Goal: Task Accomplishment & Management: Use online tool/utility

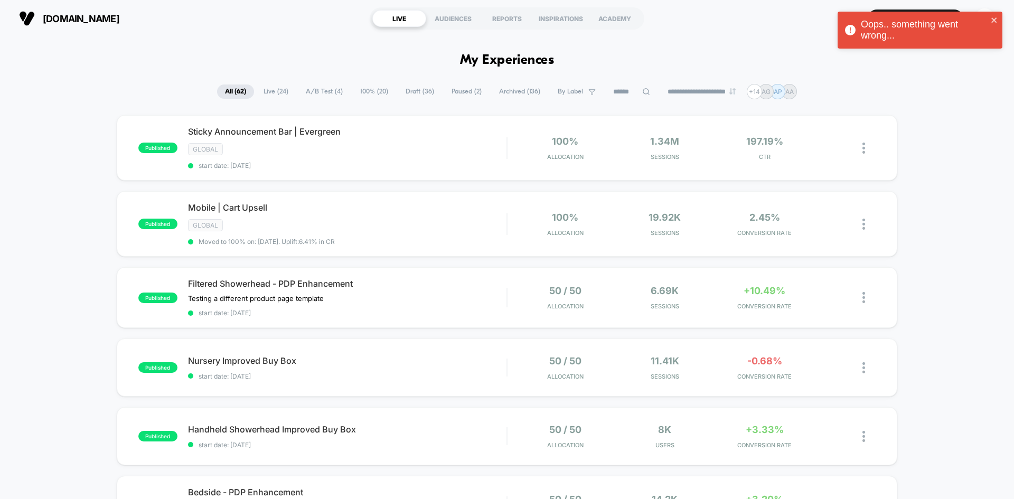
click at [405, 91] on span "Draft ( 36 )" at bounding box center [420, 92] width 44 height 14
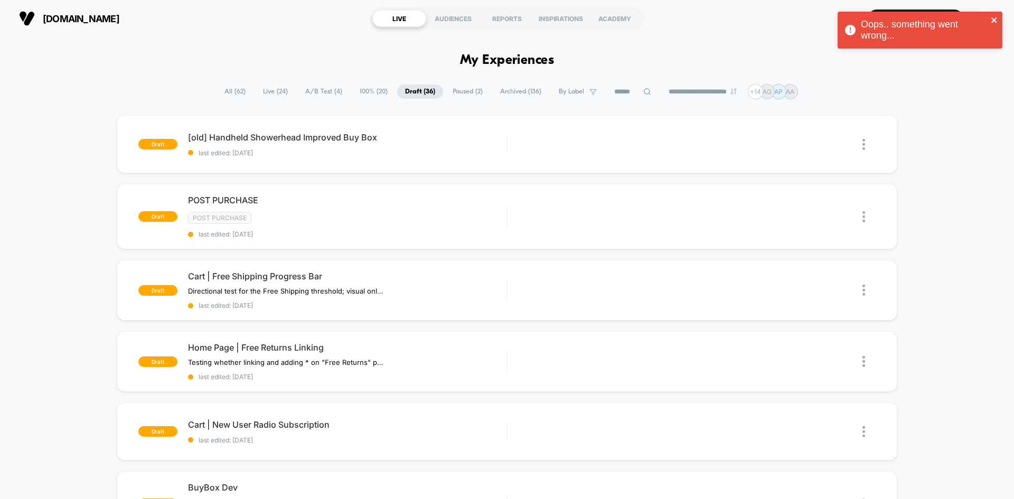
click at [993, 19] on icon "close" at bounding box center [993, 19] width 5 height 5
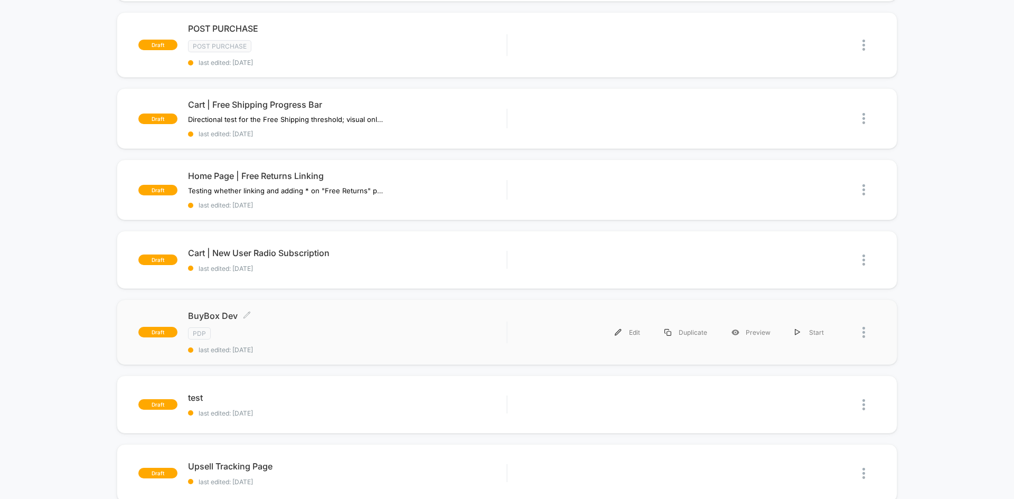
scroll to position [176, 0]
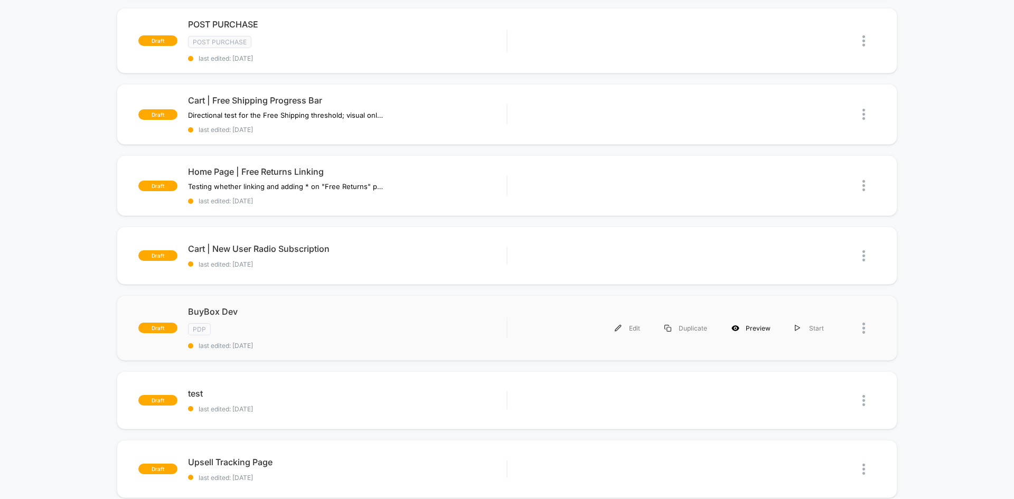
click at [746, 326] on div "Preview" at bounding box center [750, 328] width 63 height 24
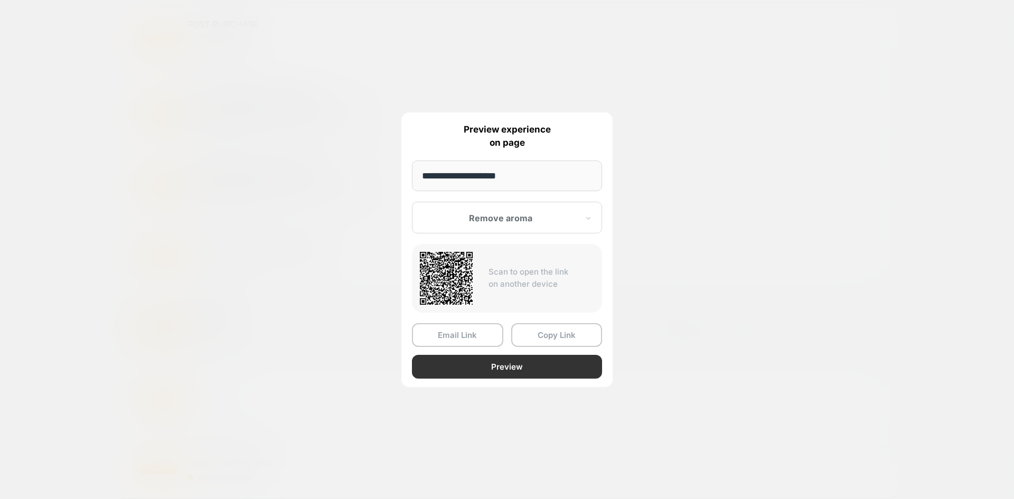
click at [515, 370] on button "Preview" at bounding box center [507, 367] width 190 height 24
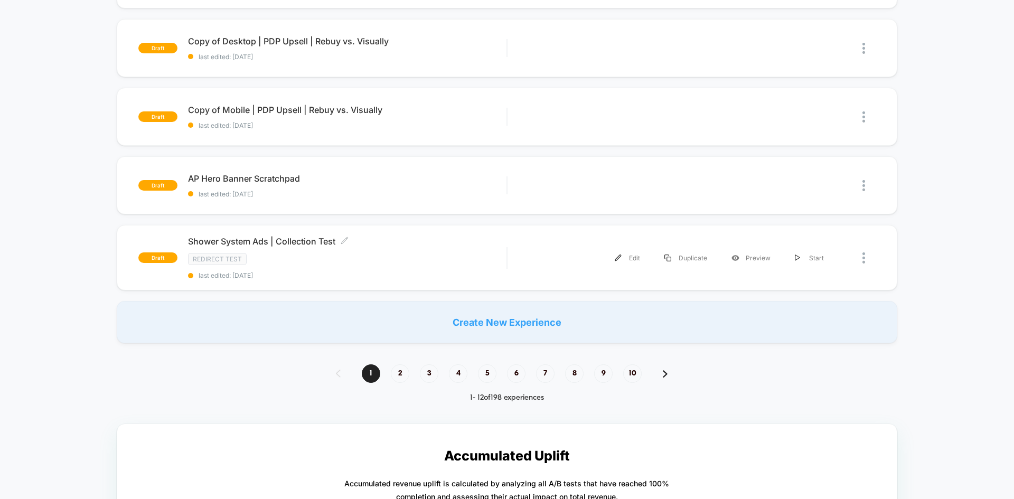
scroll to position [666, 0]
click at [399, 367] on span "2" at bounding box center [400, 373] width 18 height 18
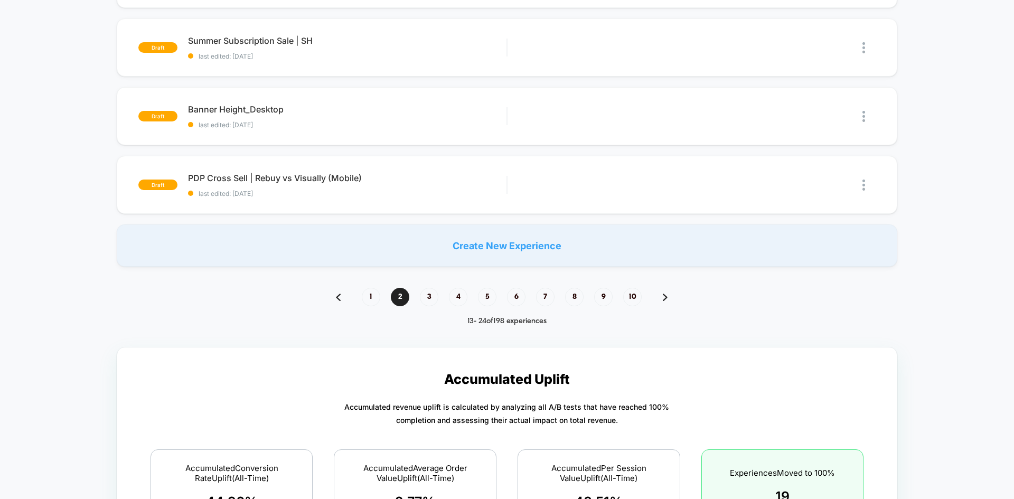
scroll to position [713, 0]
click at [372, 296] on span "1" at bounding box center [371, 298] width 18 height 18
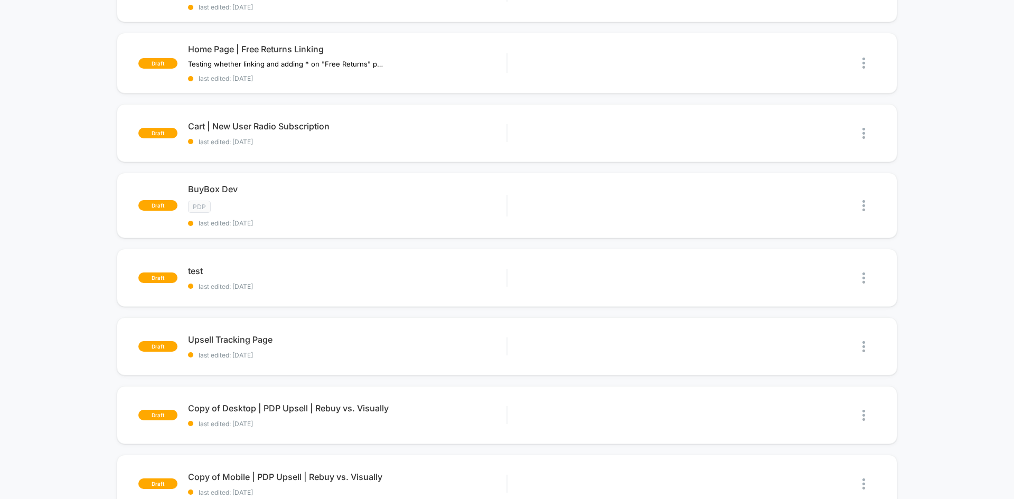
scroll to position [0, 0]
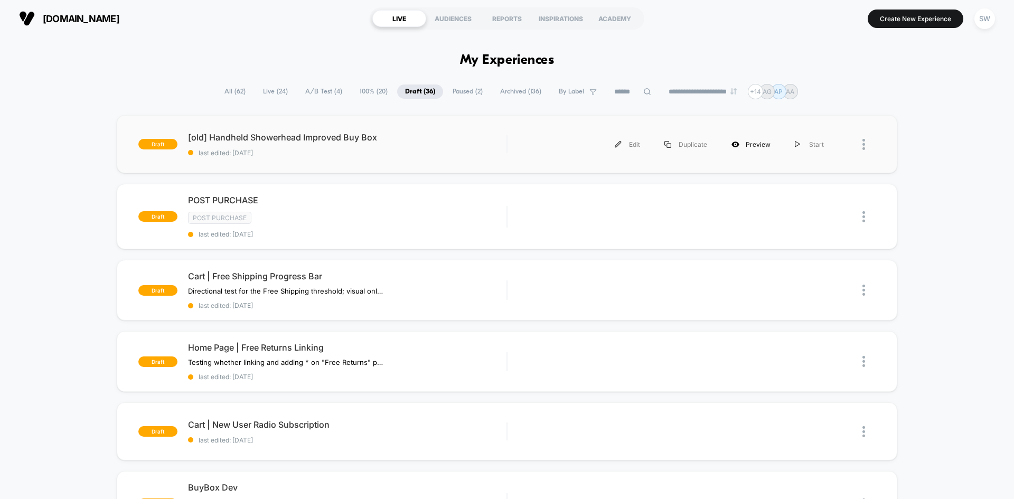
click at [750, 145] on div "Preview" at bounding box center [750, 145] width 63 height 24
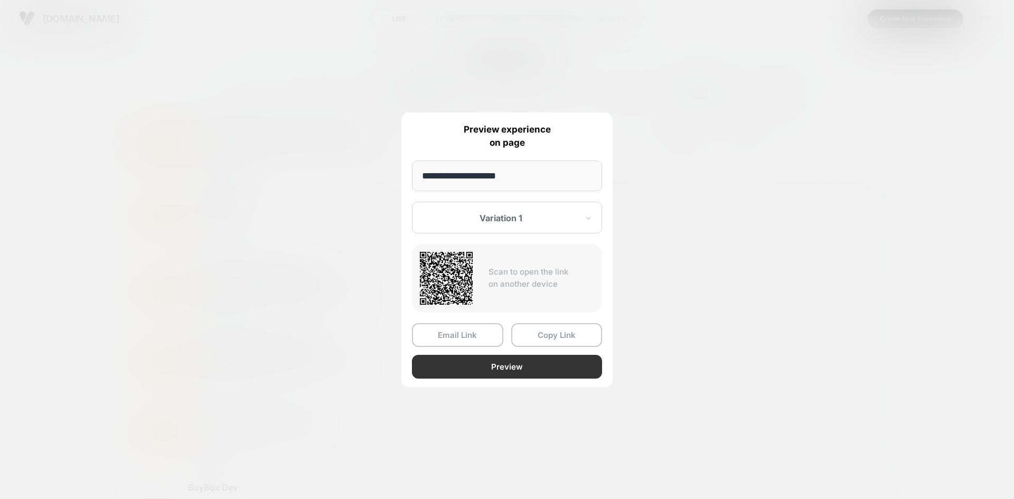
click at [520, 358] on button "Preview" at bounding box center [507, 367] width 190 height 24
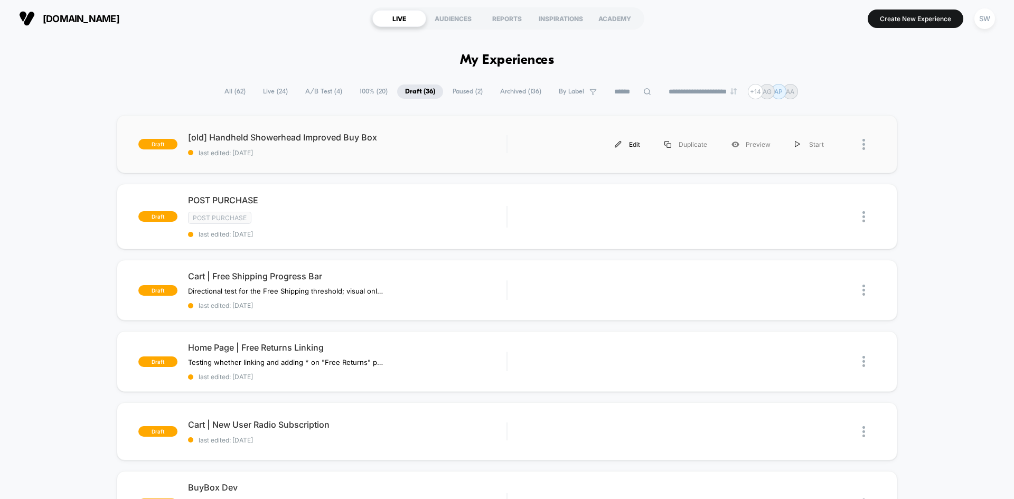
click at [641, 148] on div "Edit" at bounding box center [628, 145] width 50 height 24
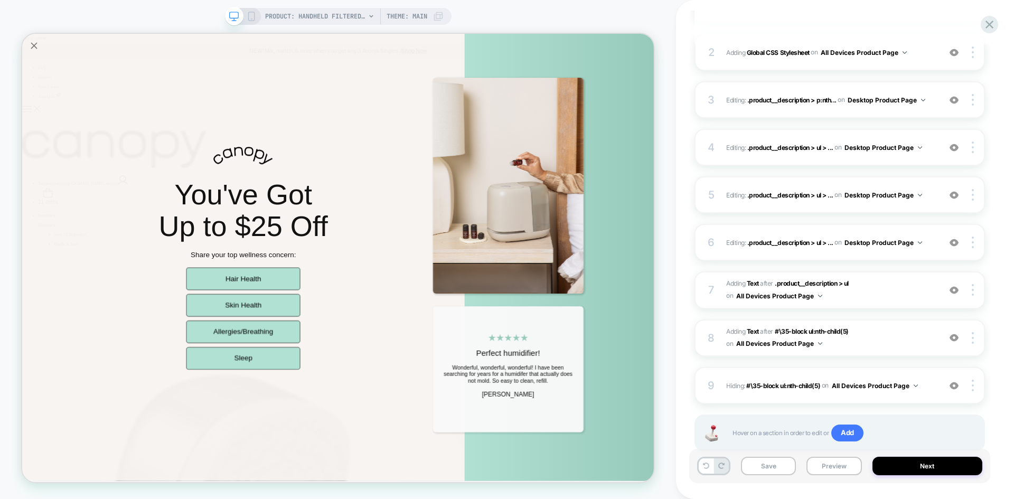
scroll to position [245, 0]
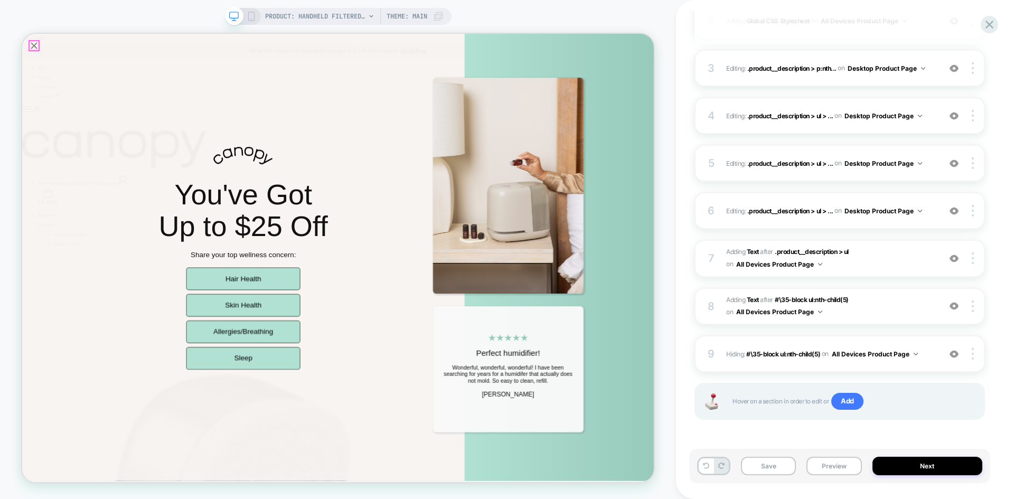
click at [36, 49] on icon "Close popup" at bounding box center [38, 49] width 8 height 8
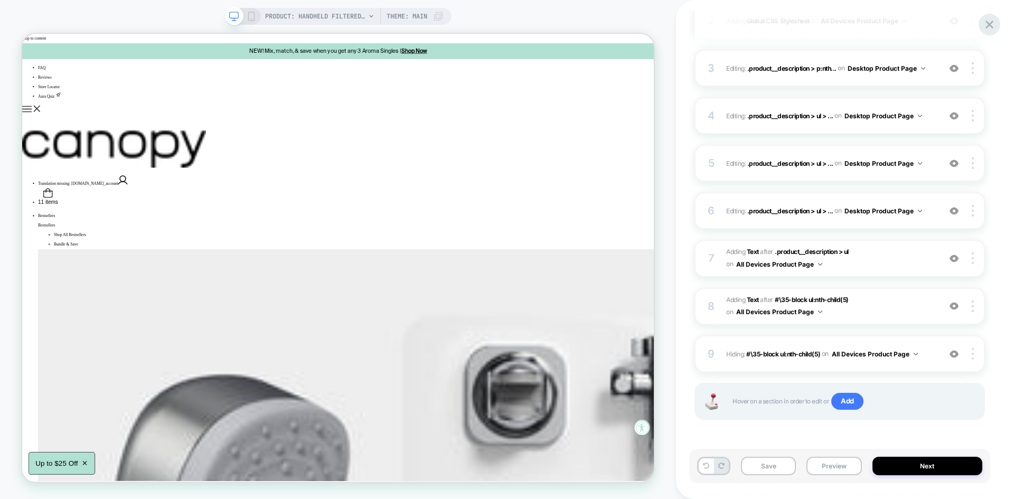
click at [991, 28] on icon at bounding box center [989, 24] width 14 height 14
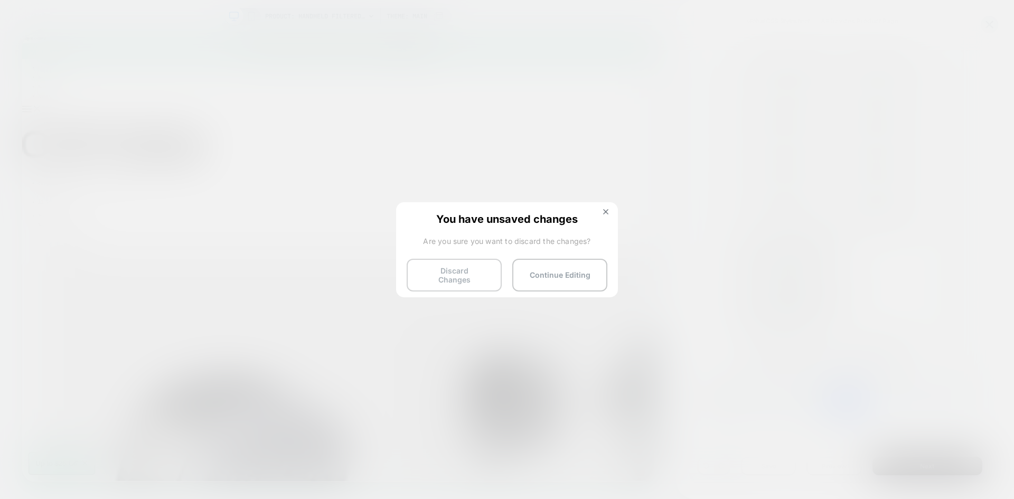
click at [469, 265] on button "Discard Changes" at bounding box center [454, 275] width 95 height 33
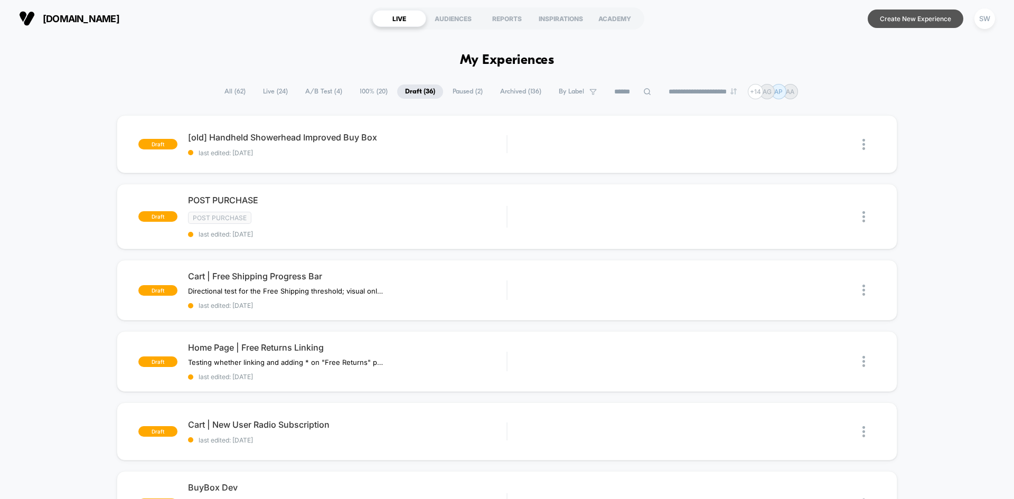
click at [902, 15] on button "Create New Experience" at bounding box center [916, 19] width 96 height 18
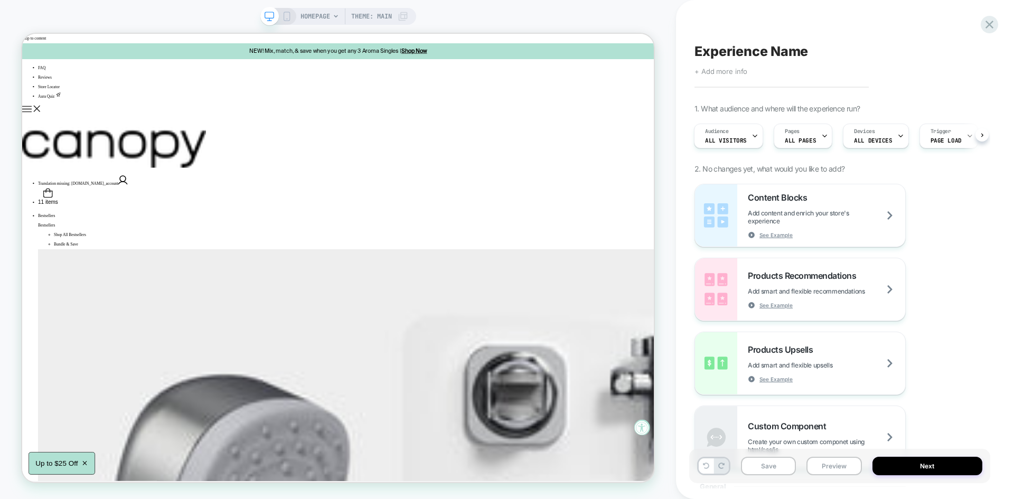
click at [722, 74] on span "+ Add more info" at bounding box center [721, 71] width 53 height 8
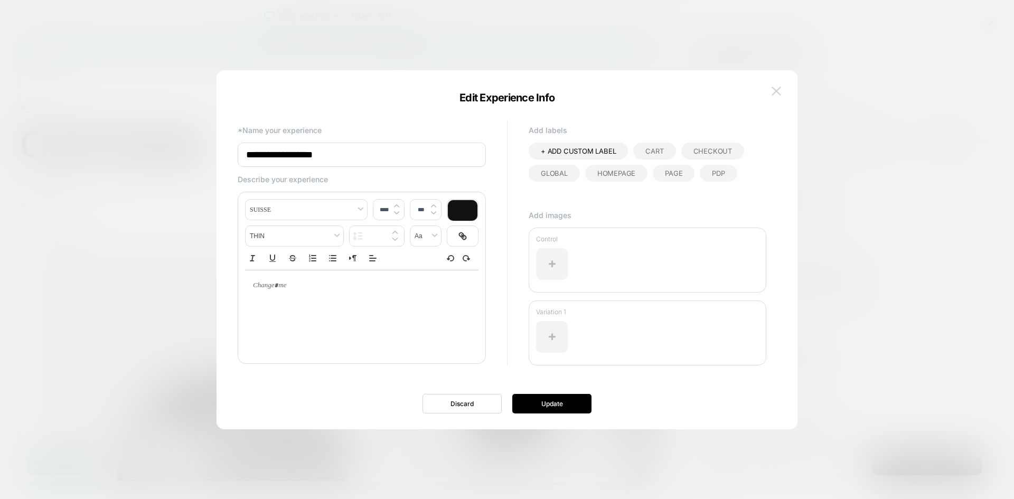
click at [778, 93] on img at bounding box center [777, 91] width 10 height 9
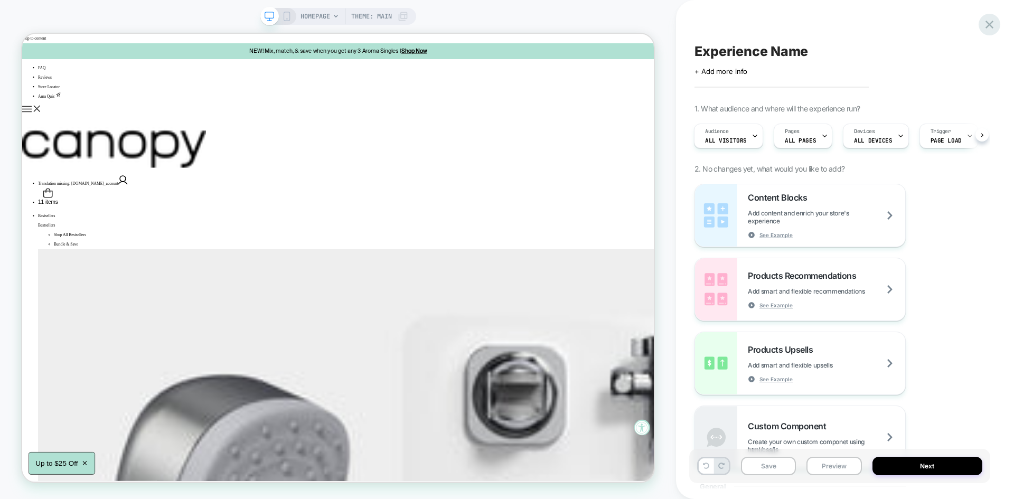
click at [994, 32] on div at bounding box center [990, 25] width 22 height 22
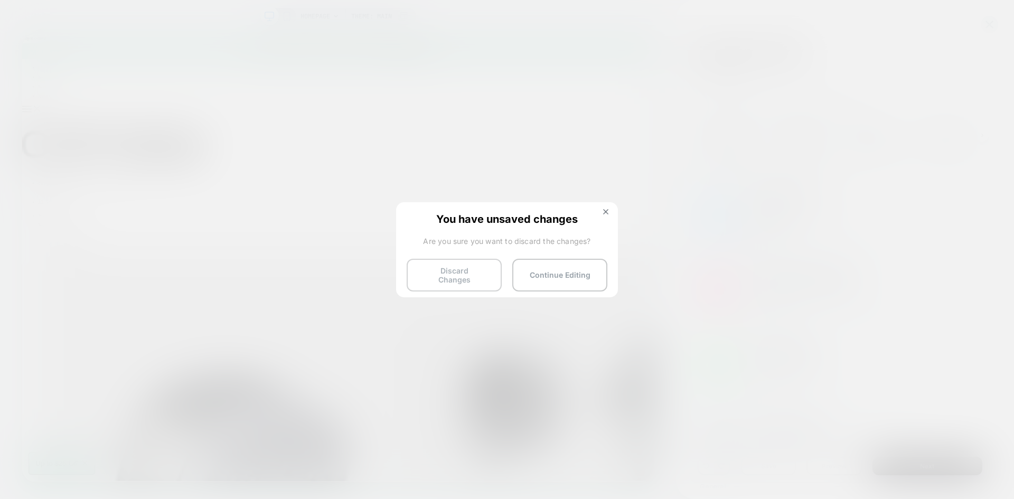
click at [443, 278] on button "Discard Changes" at bounding box center [454, 275] width 95 height 33
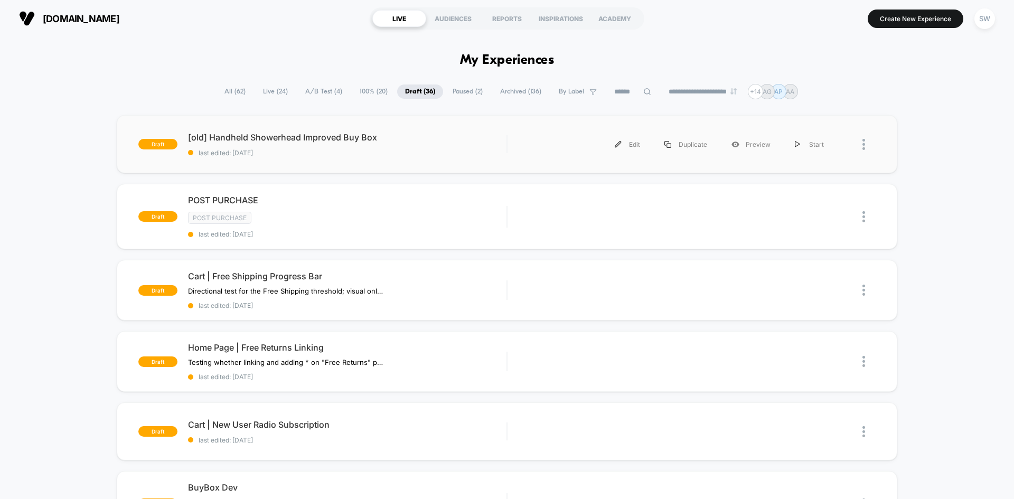
click at [853, 143] on div at bounding box center [856, 145] width 40 height 24
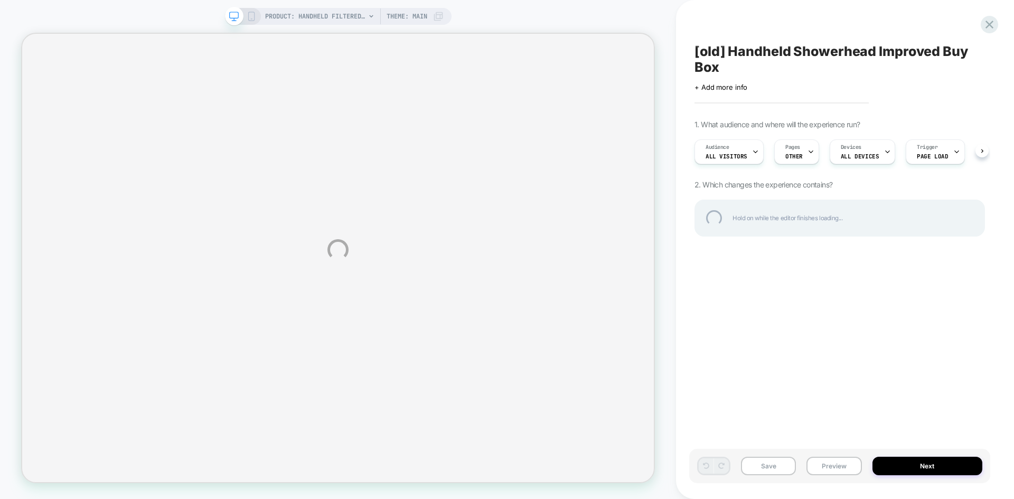
click at [728, 87] on div "PRODUCT: Handheld Filtered Showerhead PRODUCT: Handheld Filtered Showerhead The…" at bounding box center [507, 249] width 1014 height 499
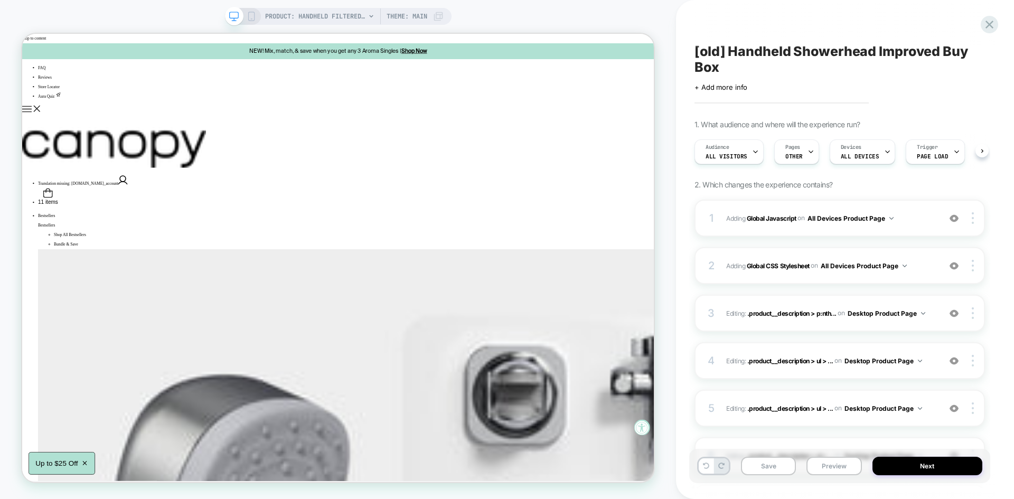
scroll to position [0, 1]
click at [728, 87] on span "+ Add more info" at bounding box center [721, 87] width 53 height 8
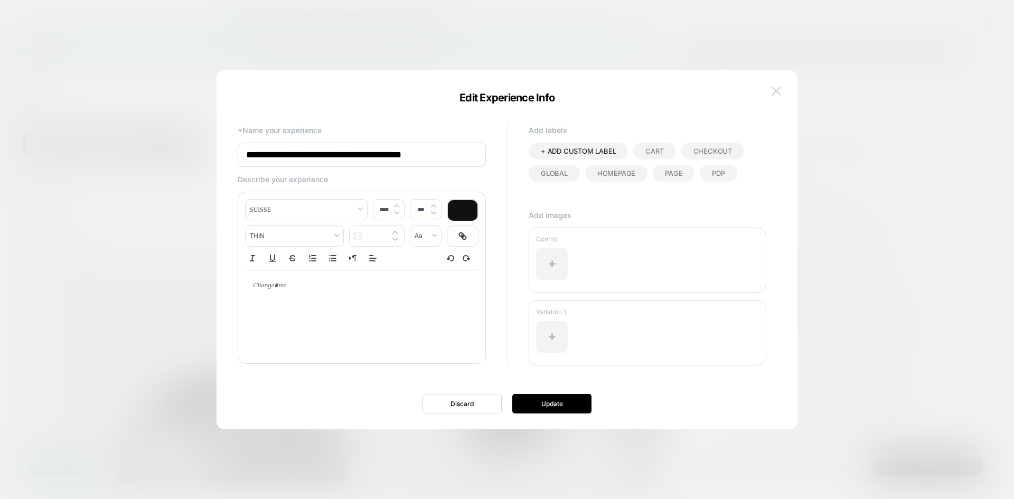
click at [774, 85] on button at bounding box center [777, 91] width 16 height 16
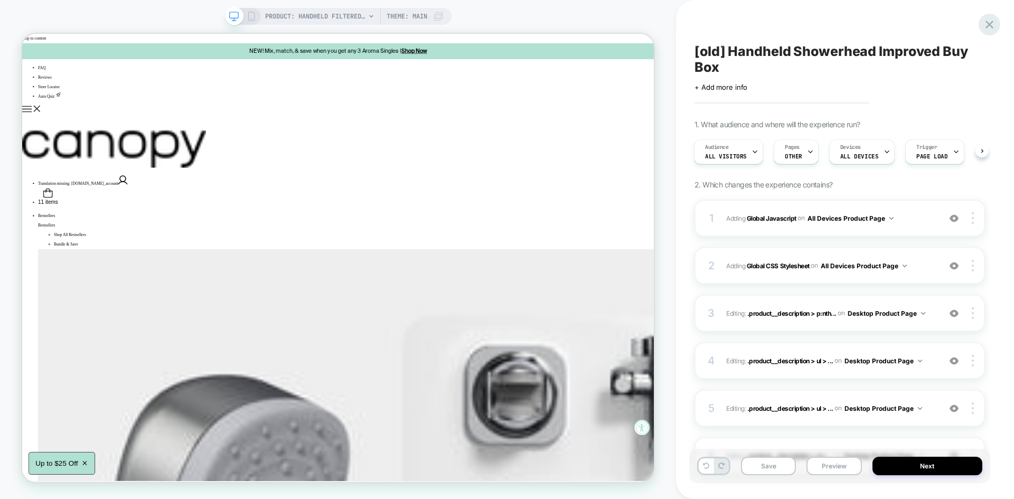
click at [987, 27] on icon at bounding box center [990, 25] width 8 height 8
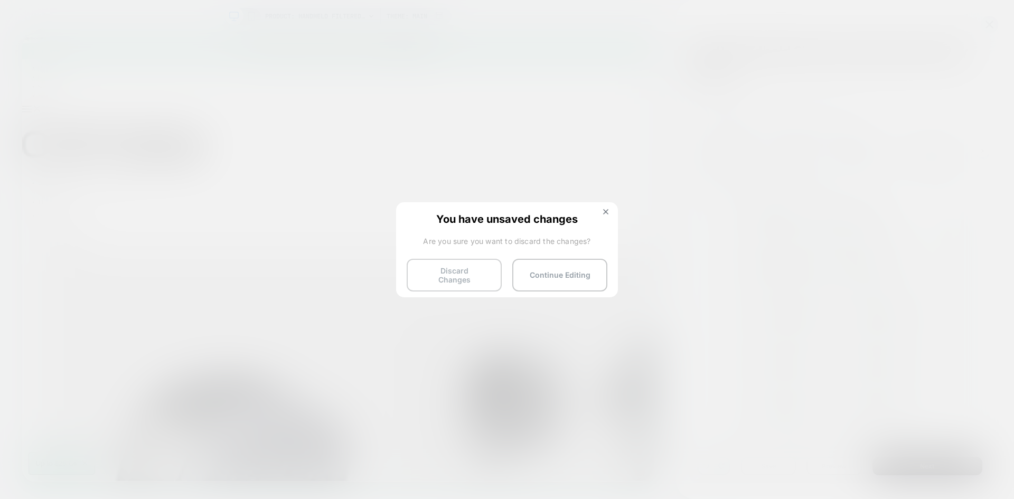
click at [487, 270] on button "Discard Changes" at bounding box center [454, 275] width 95 height 33
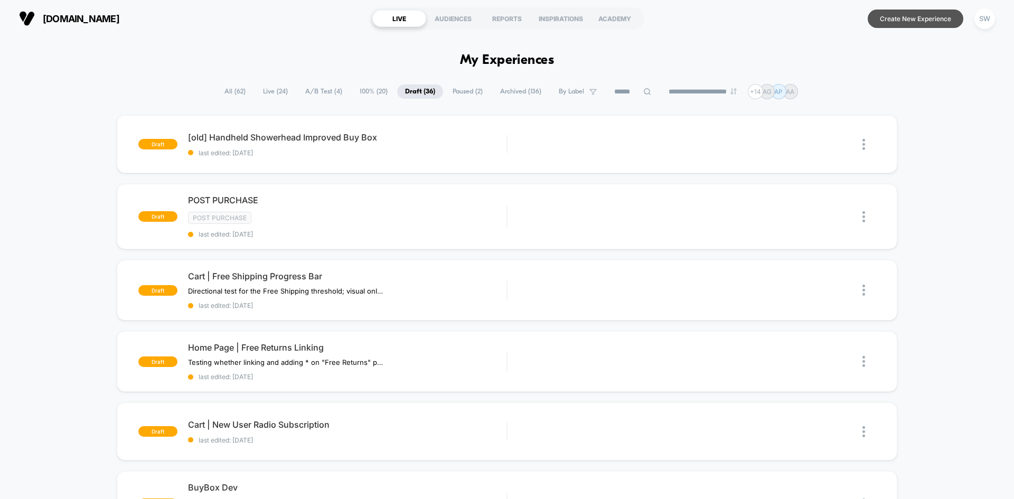
click at [896, 16] on button "Create New Experience" at bounding box center [916, 19] width 96 height 18
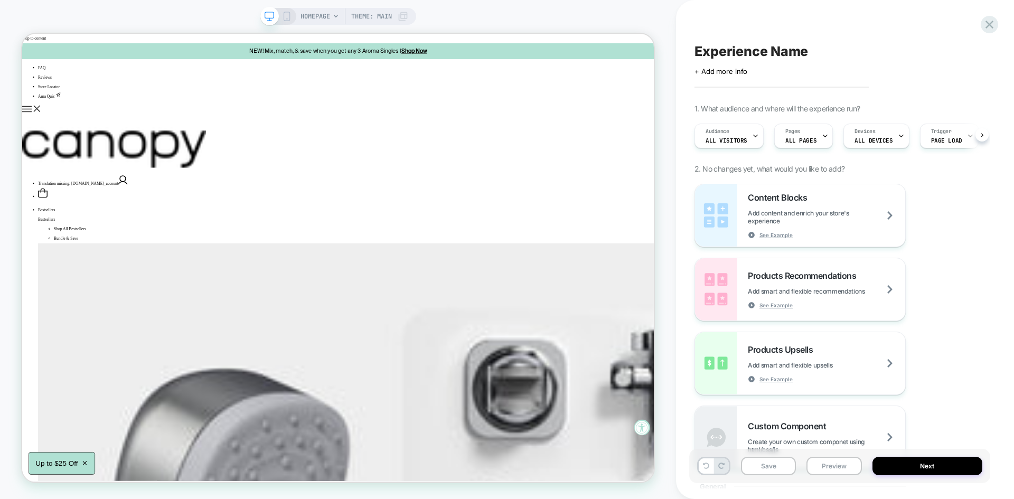
scroll to position [0, 1]
click at [329, 16] on span "HOMEPAGE" at bounding box center [316, 16] width 30 height 17
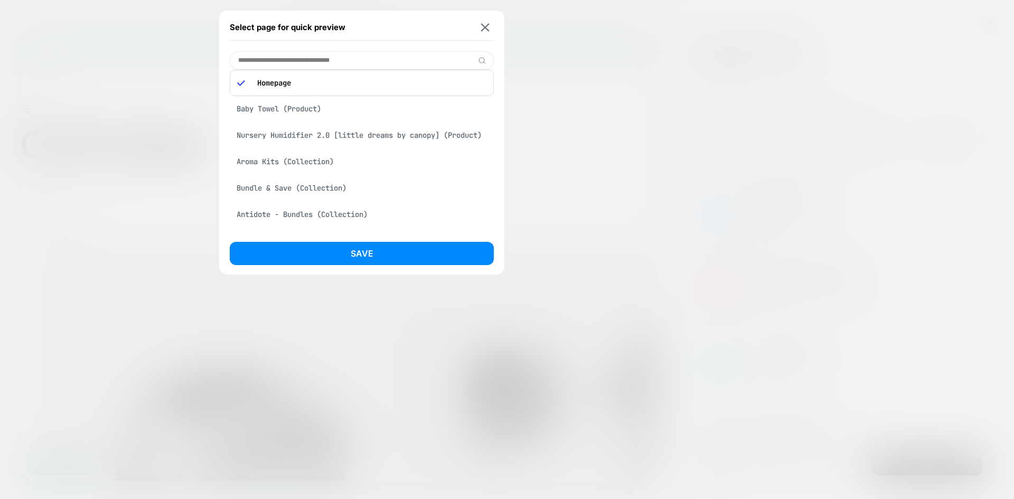
scroll to position [8, 0]
click at [277, 64] on input at bounding box center [362, 60] width 264 height 18
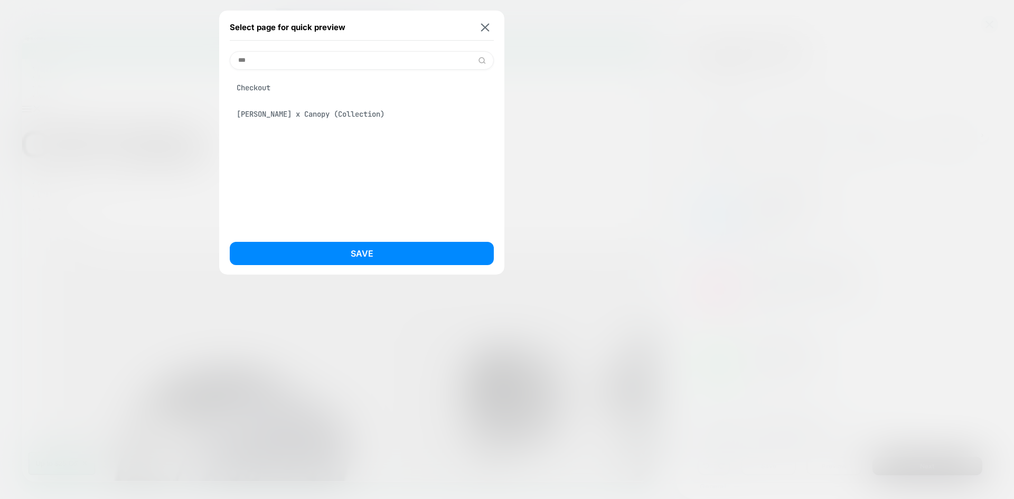
scroll to position [0, 0]
type input "***"
click at [260, 90] on div "Checkout" at bounding box center [362, 88] width 264 height 20
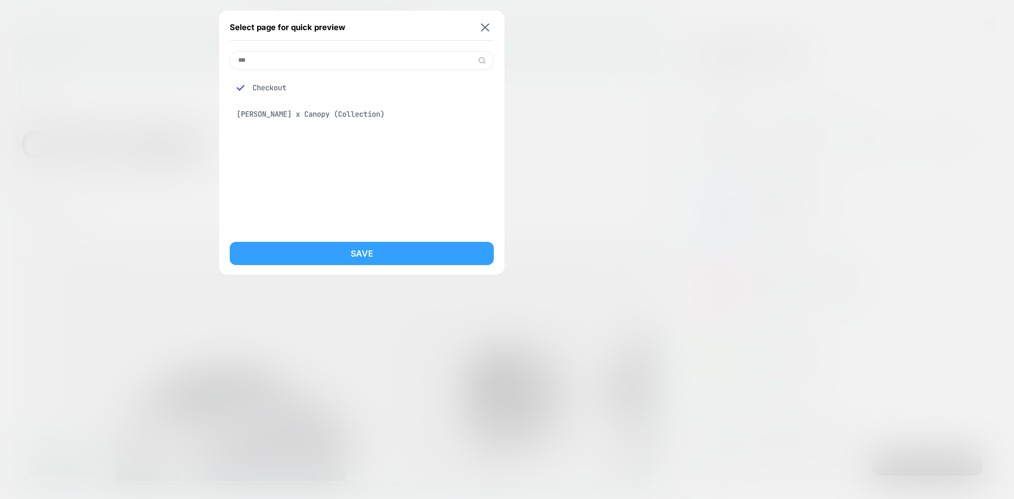
click at [370, 255] on button "Save" at bounding box center [362, 253] width 264 height 23
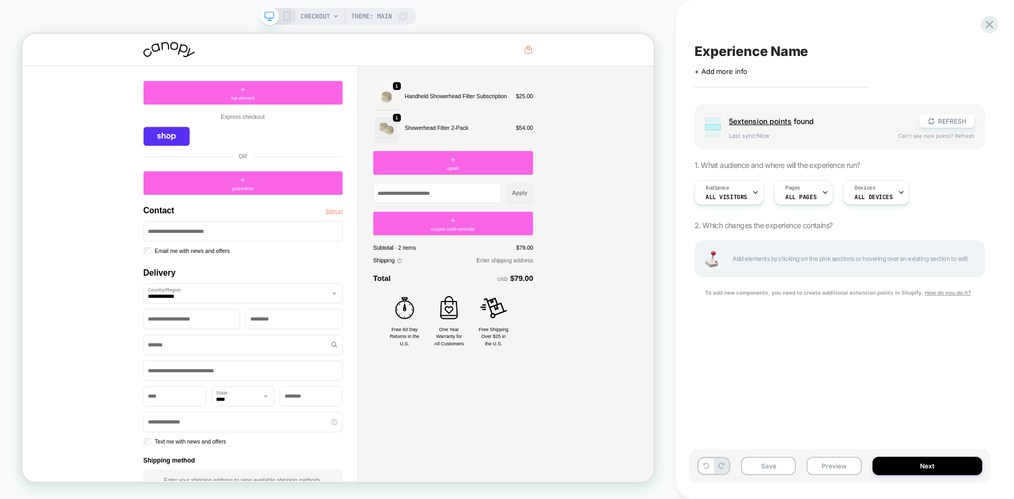
click at [744, 49] on span "Experience Name" at bounding box center [752, 51] width 114 height 16
click at [720, 74] on span "+ Add more info" at bounding box center [721, 71] width 53 height 8
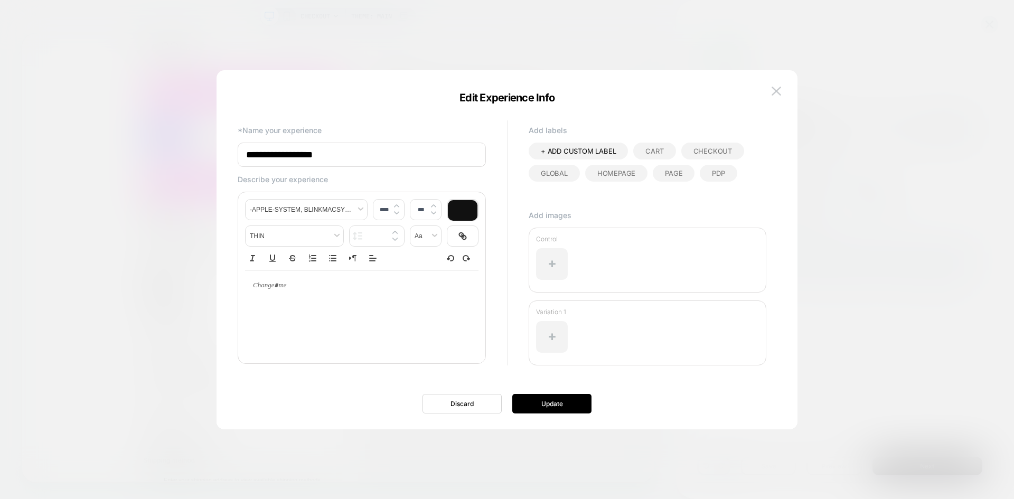
click at [305, 158] on input "**********" at bounding box center [362, 155] width 248 height 24
paste input "**********"
type input "**********"
click at [559, 401] on button "Update" at bounding box center [551, 404] width 79 height 20
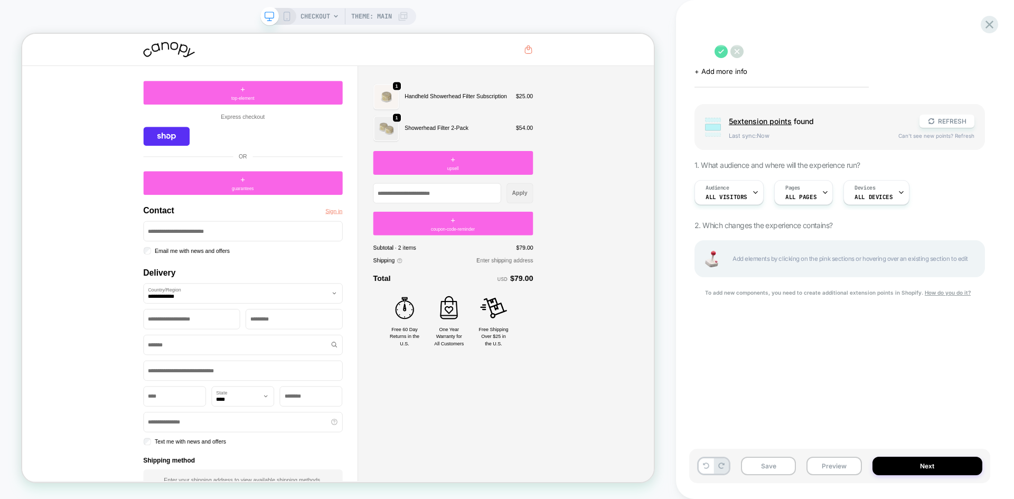
click at [728, 51] on icon at bounding box center [721, 51] width 13 height 13
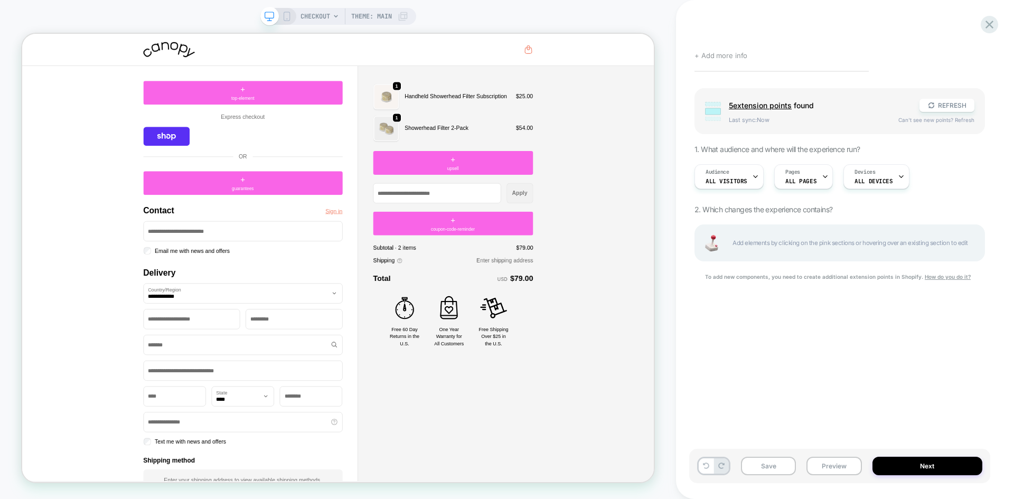
click at [724, 54] on span "+ Add more info" at bounding box center [721, 55] width 53 height 8
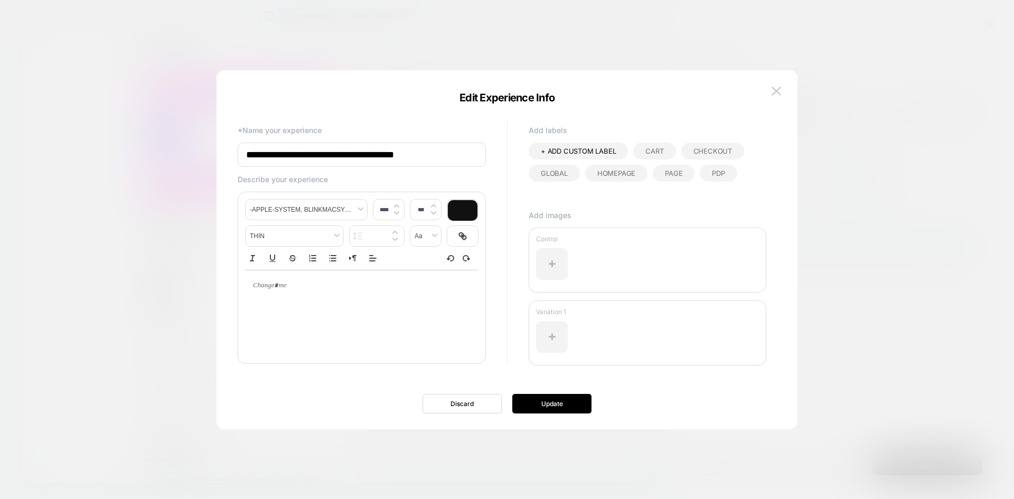
drag, startPoint x: 437, startPoint y: 158, endPoint x: 211, endPoint y: 158, distance: 225.6
click at [211, 158] on body "**********" at bounding box center [507, 249] width 1014 height 499
click at [565, 396] on button "Update" at bounding box center [551, 404] width 79 height 20
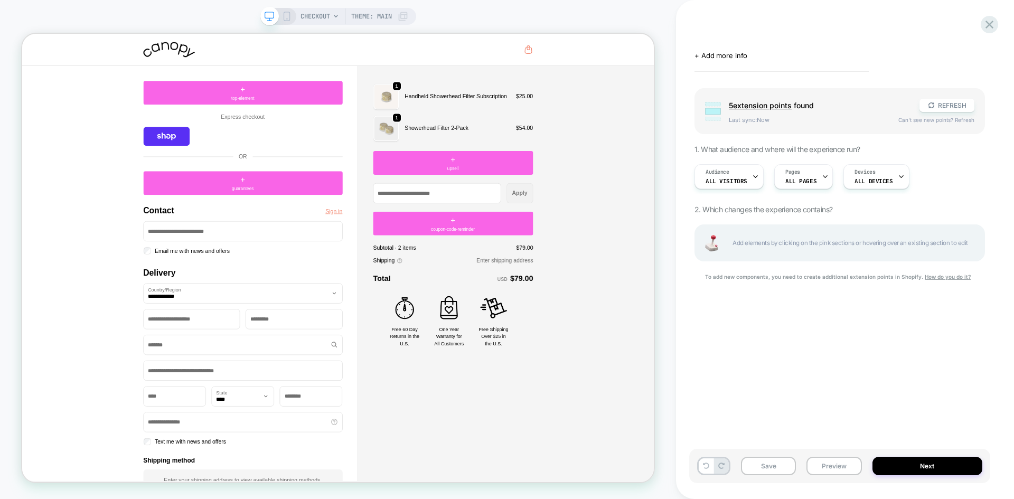
click at [741, 33] on div "Click to edit experience details + Add more info Group 5 extension point s foun…" at bounding box center [839, 250] width 301 height 478
click at [719, 41] on div "Click to edit experience details + Add more info Group 5 extension point s foun…" at bounding box center [839, 250] width 301 height 478
click at [707, 45] on div "Click to edit experience details + Add more info" at bounding box center [840, 51] width 291 height 16
click at [718, 53] on span "+ Add more info" at bounding box center [721, 55] width 53 height 8
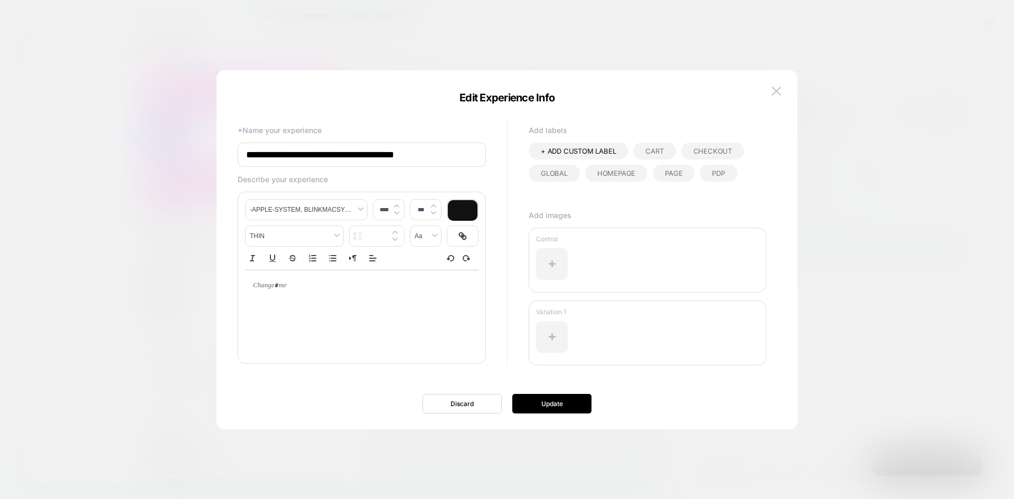
click at [868, 84] on div at bounding box center [507, 249] width 1014 height 499
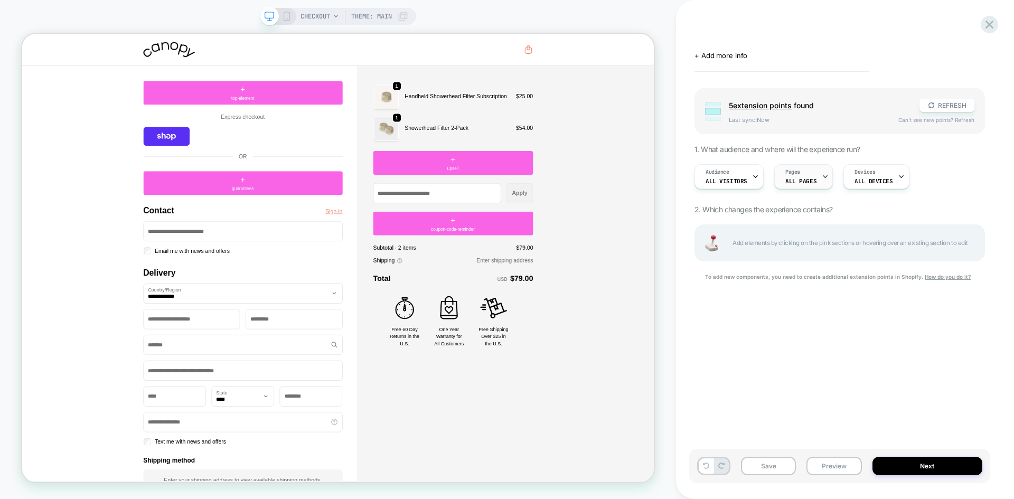
click at [822, 186] on div at bounding box center [825, 177] width 7 height 24
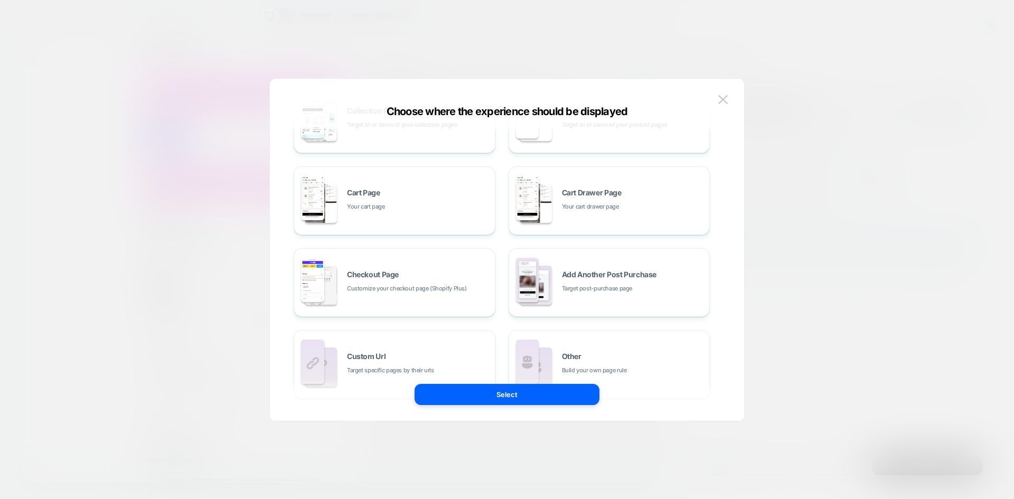
scroll to position [160, 0]
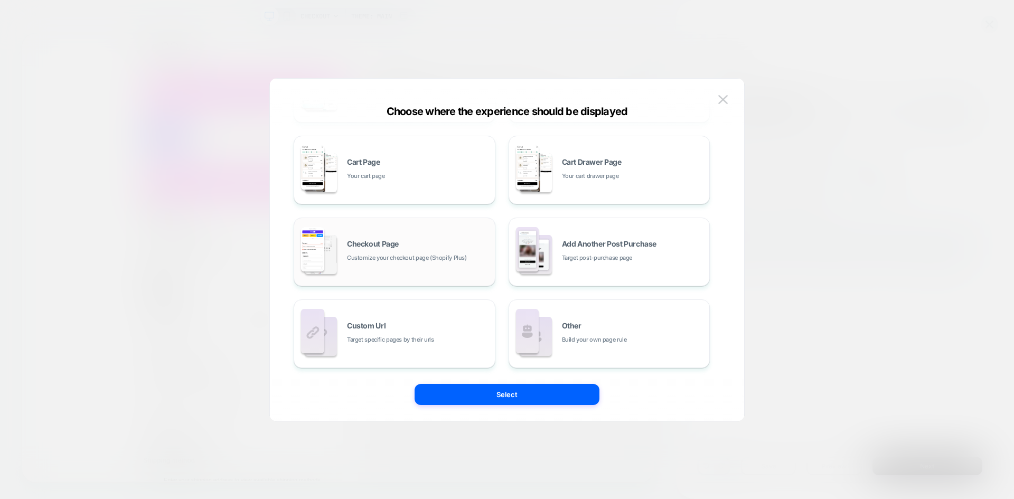
click at [414, 256] on span "Customize your checkout page (Shopify Plus)" at bounding box center [407, 258] width 120 height 10
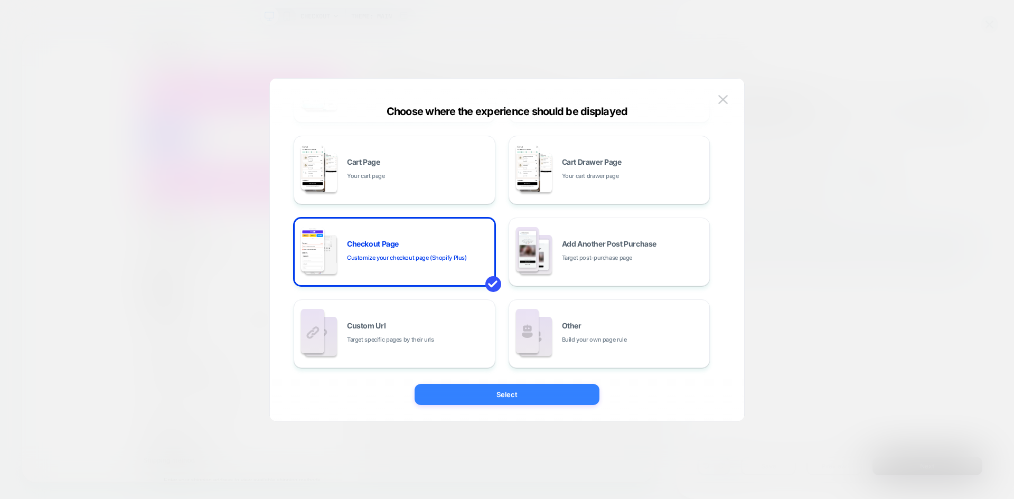
click at [500, 392] on button "Select" at bounding box center [507, 394] width 185 height 21
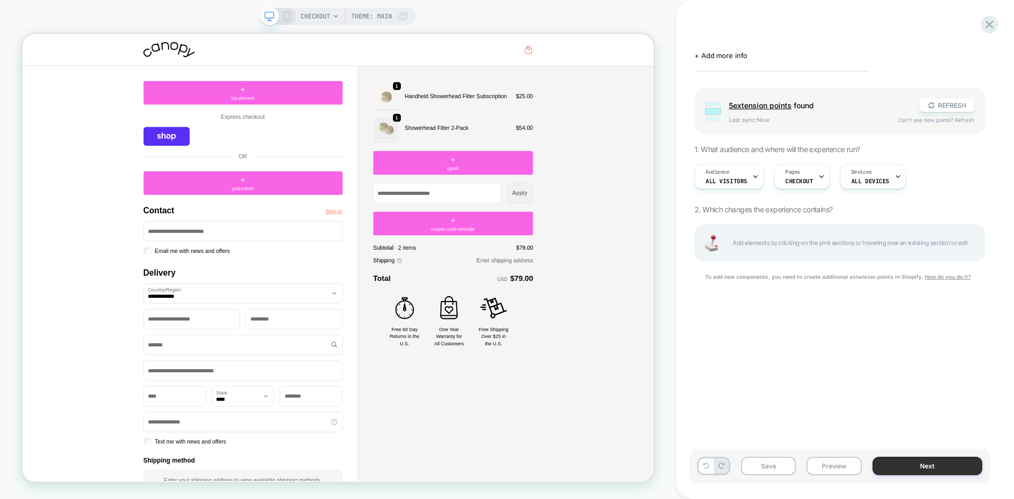
click at [906, 461] on button "Next" at bounding box center [928, 466] width 110 height 18
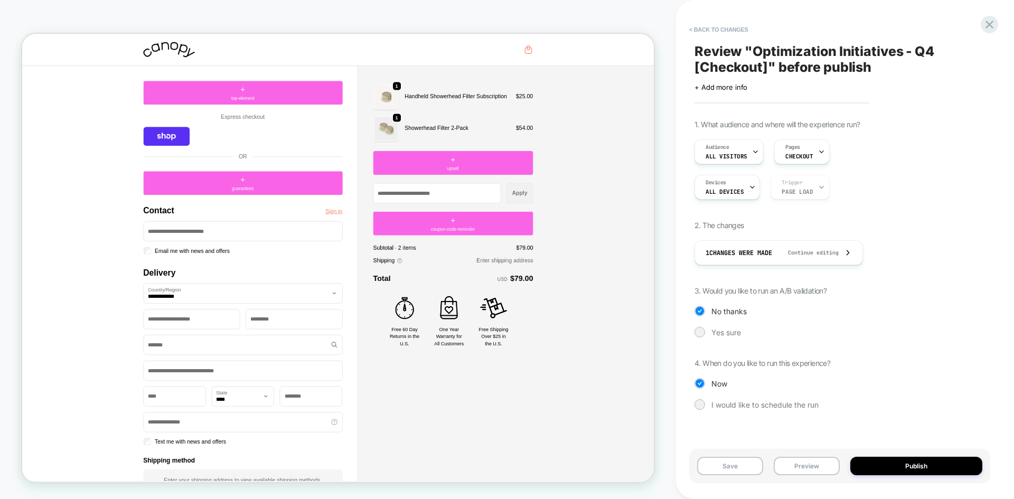
click at [780, 49] on span "Review " Optimization Initiatives - Q4 [Checkout] " before publish" at bounding box center [840, 59] width 291 height 32
click at [958, 58] on icon at bounding box center [962, 59] width 13 height 13
click at [849, 69] on span "Review " Optimization Initiatives - Q4 [Checkout] " before publish" at bounding box center [840, 59] width 291 height 32
click at [959, 61] on icon at bounding box center [962, 59] width 13 height 13
click at [726, 464] on button "Save" at bounding box center [730, 466] width 66 height 18
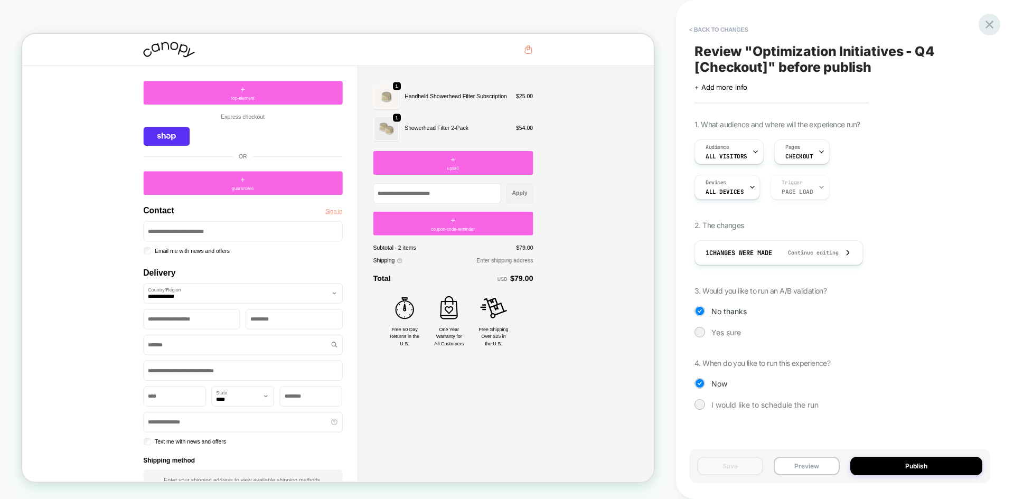
click at [991, 25] on icon at bounding box center [989, 24] width 14 height 14
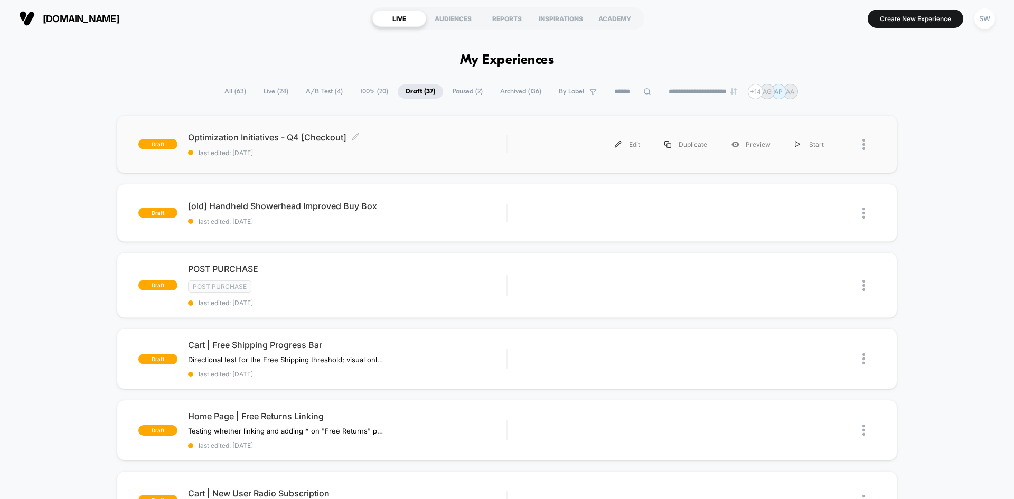
click at [447, 149] on span "last edited: [DATE]" at bounding box center [347, 153] width 319 height 8
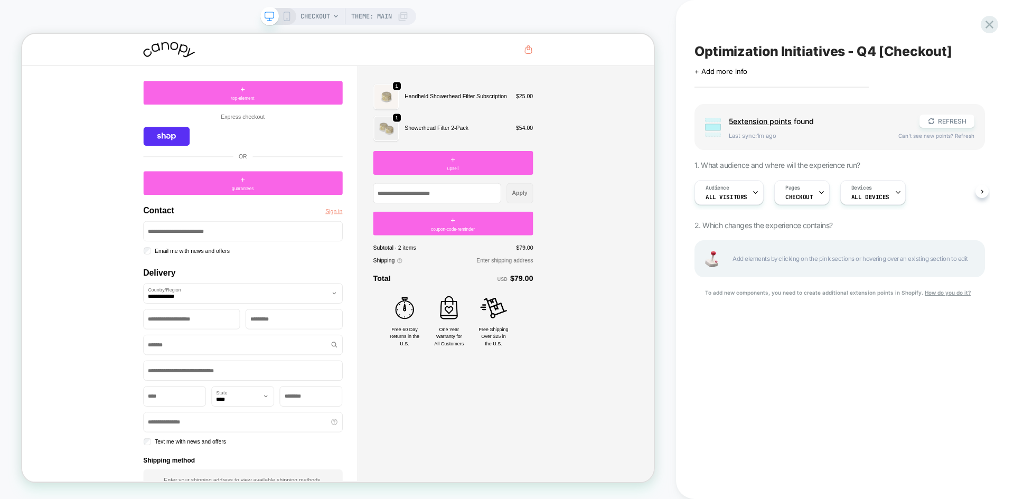
click at [761, 261] on span "Add elements by clicking on the pink sections or hovering over an existing sect…" at bounding box center [853, 259] width 241 height 12
click at [949, 126] on button "REFRESH" at bounding box center [947, 121] width 55 height 13
click at [759, 263] on span "Add elements by clicking on the pink sections or hovering over an existing sect…" at bounding box center [853, 259] width 241 height 12
click at [980, 27] on div "Optimization Initiatives - Q4 [Checkout] Click to edit experience details + Add…" at bounding box center [839, 250] width 301 height 478
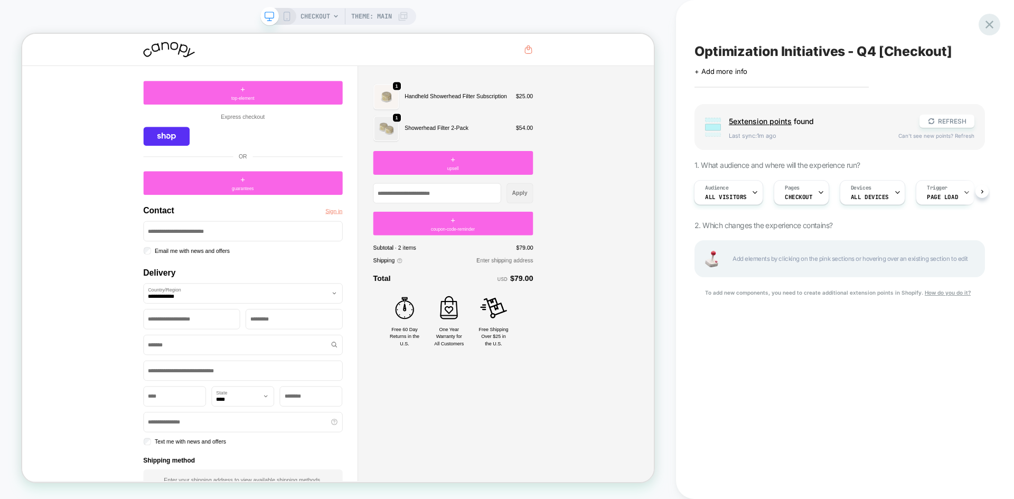
click at [988, 26] on icon at bounding box center [990, 25] width 8 height 8
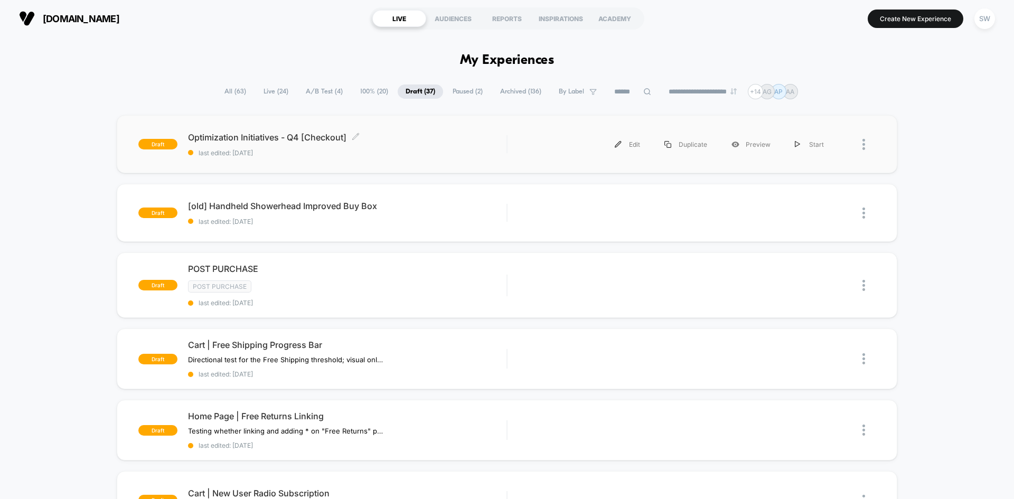
click at [349, 148] on div "Optimization Initiatives - Q4 [Checkout] Click to edit experience details Click…" at bounding box center [347, 144] width 319 height 25
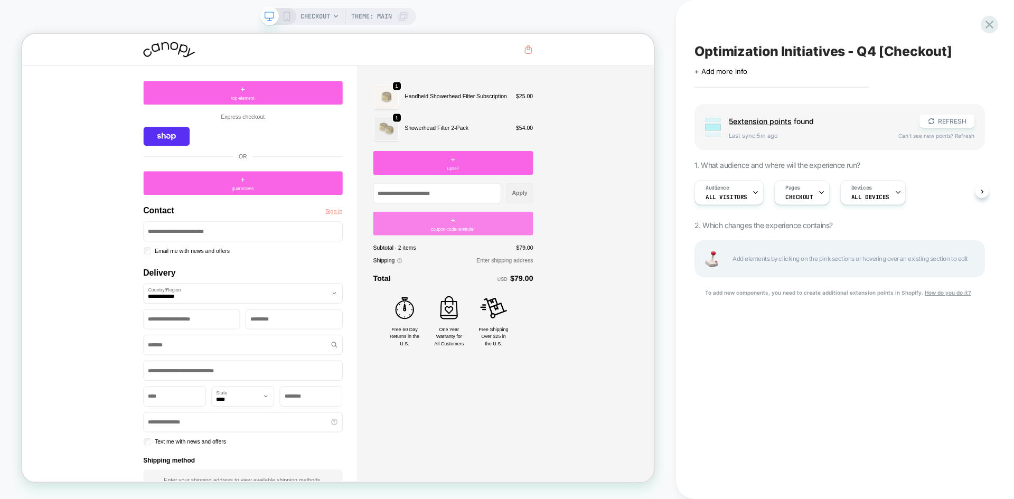
click at [595, 282] on span "+" at bounding box center [597, 282] width 6 height 16
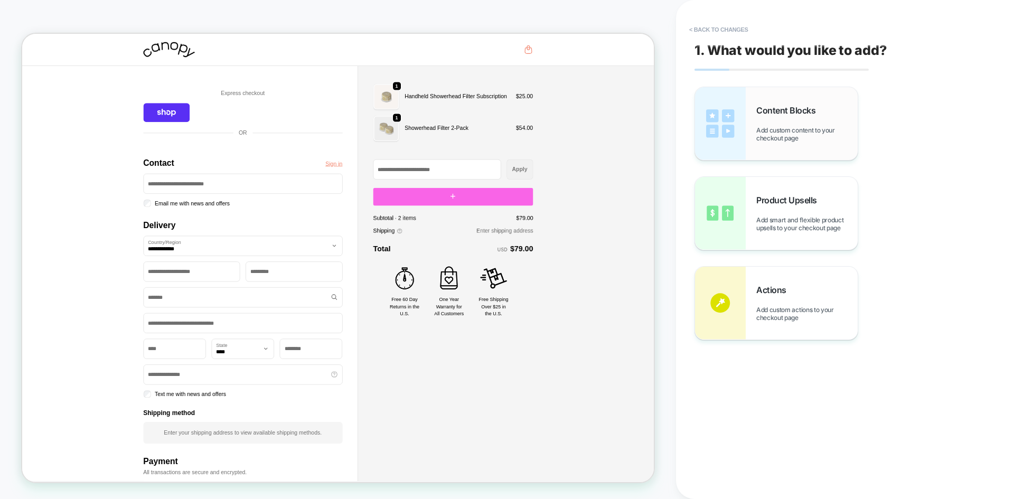
click at [776, 120] on div "Content Blocks Add custom content to your checkout page" at bounding box center [806, 123] width 101 height 37
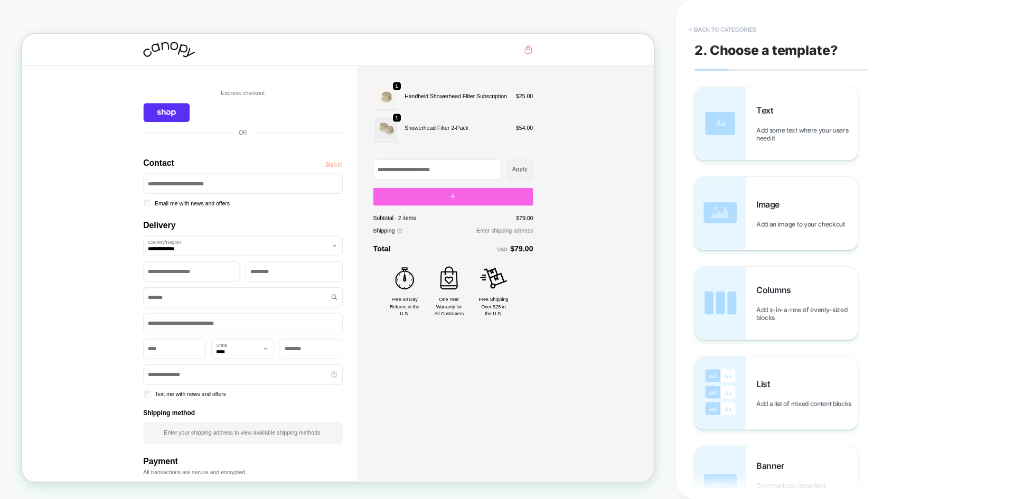
click at [747, 30] on button "< Back to categories" at bounding box center [723, 29] width 78 height 17
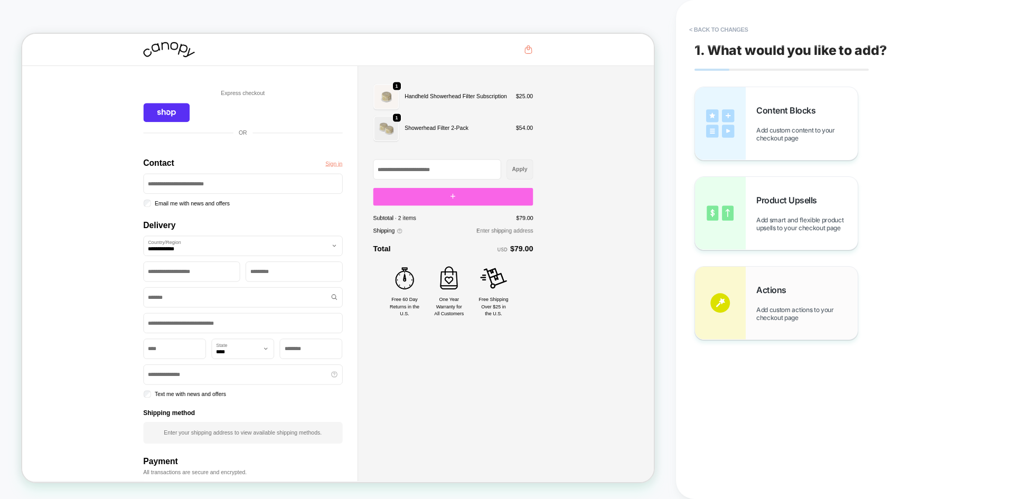
click at [762, 294] on span "Actions" at bounding box center [773, 290] width 35 height 11
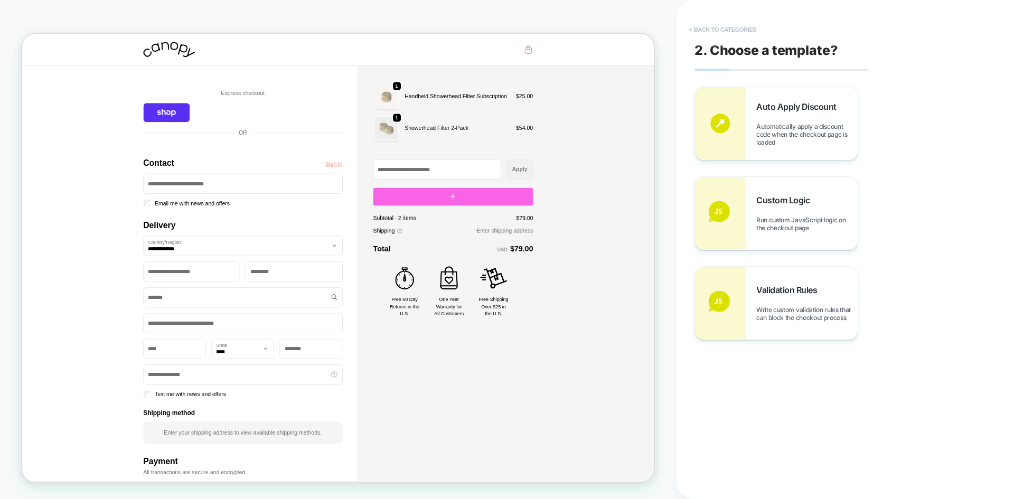
click at [721, 29] on button "< Back to categories" at bounding box center [723, 29] width 78 height 17
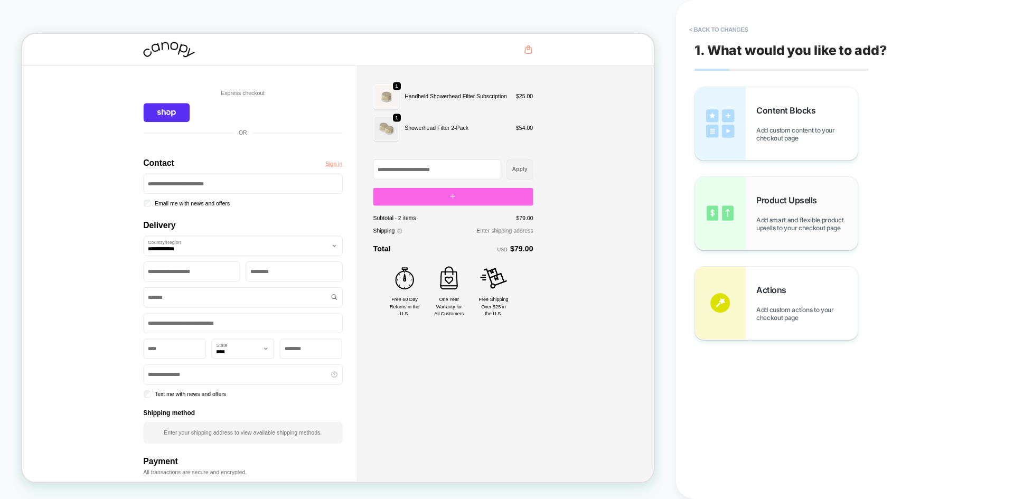
click at [781, 226] on span "Add smart and flexible product upsells to your checkout page" at bounding box center [806, 224] width 101 height 16
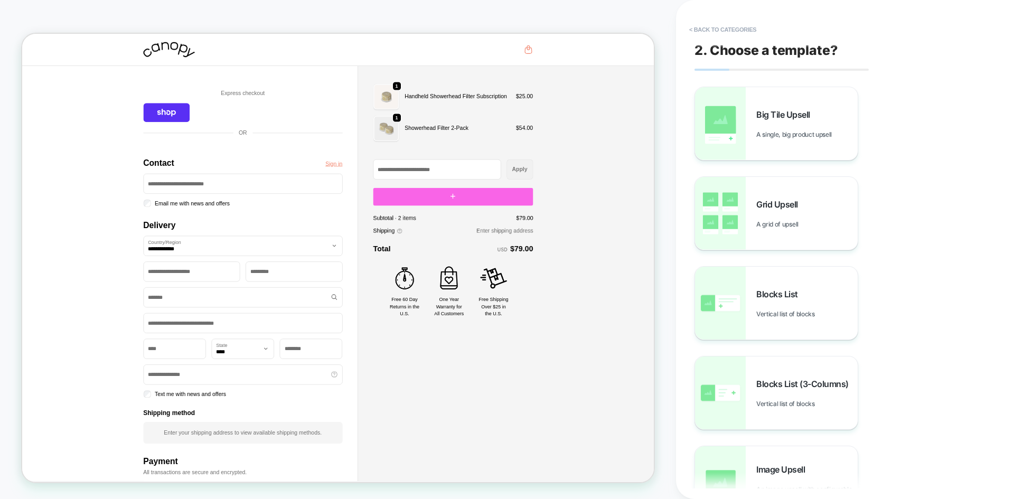
scroll to position [1, 0]
click at [736, 25] on button "< Back to categories" at bounding box center [723, 29] width 78 height 17
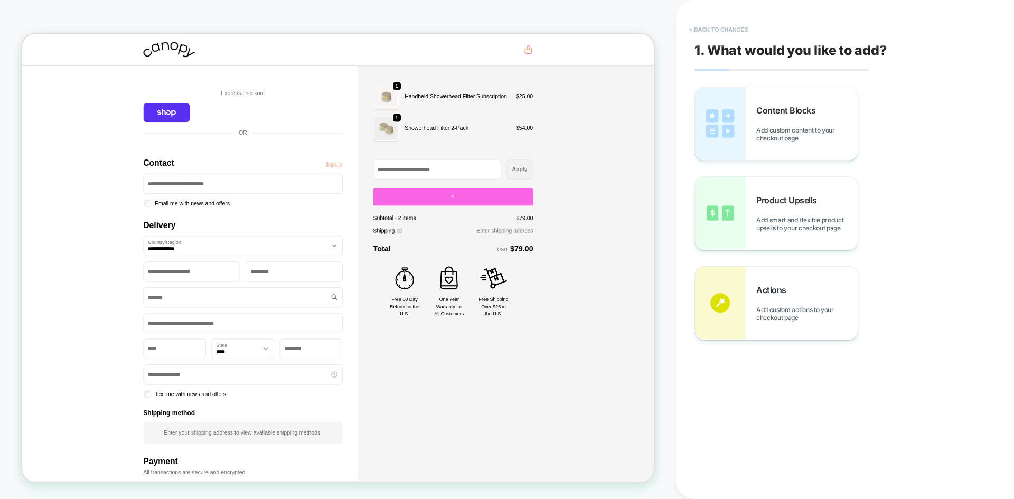
scroll to position [0, 0]
click at [762, 100] on div "Content Blocks Add custom content to your checkout page" at bounding box center [776, 123] width 163 height 73
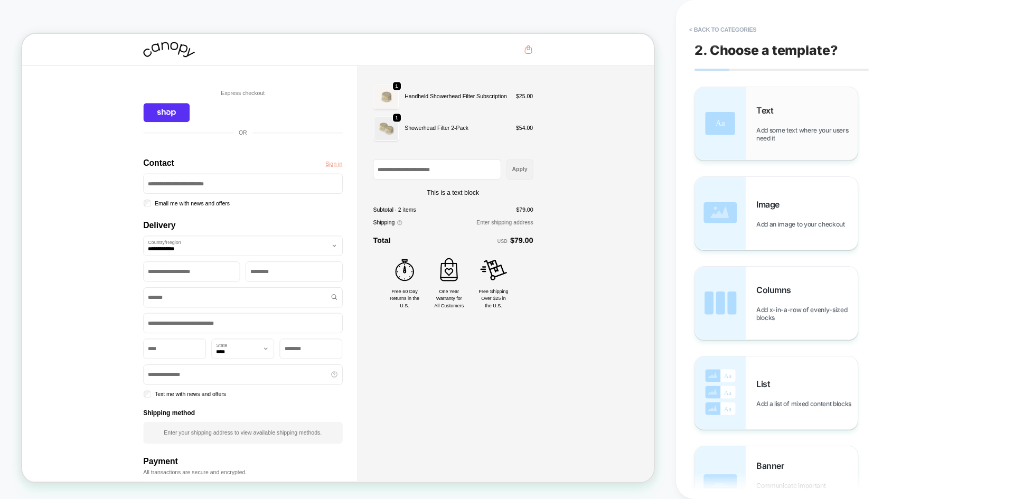
click at [771, 115] on span "Text" at bounding box center [767, 110] width 22 height 11
type textarea "*"
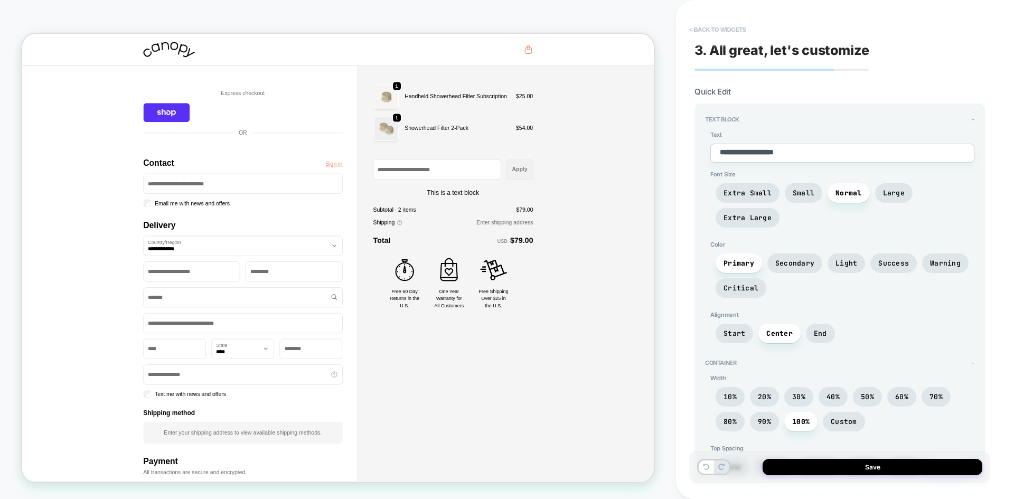
click at [712, 31] on button "< Back to widgets" at bounding box center [718, 29] width 68 height 17
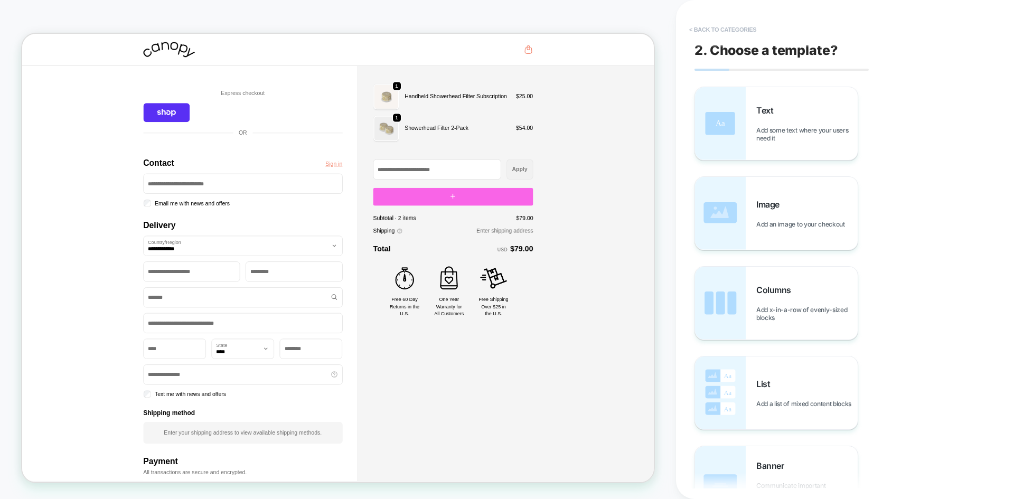
click at [712, 31] on button "< Back to categories" at bounding box center [723, 29] width 78 height 17
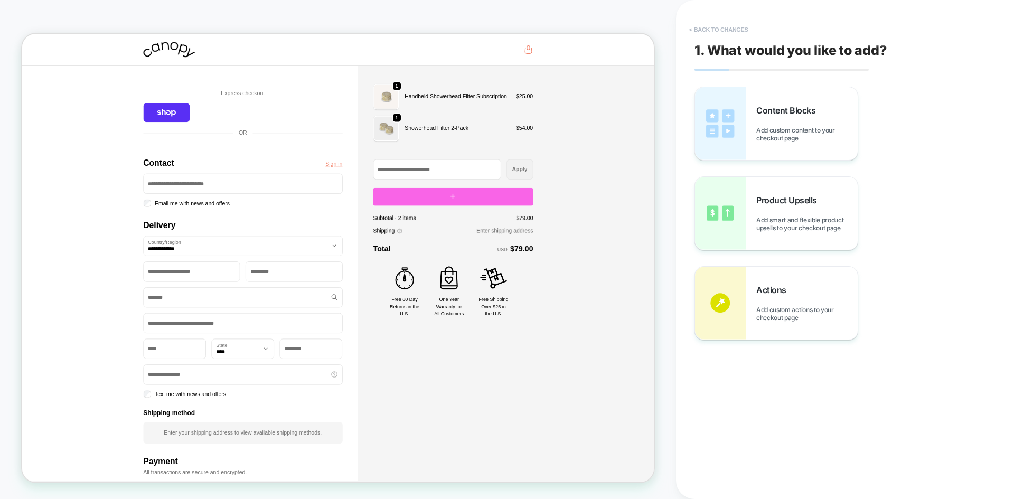
click at [703, 27] on button "< Back to changes" at bounding box center [719, 29] width 70 height 17
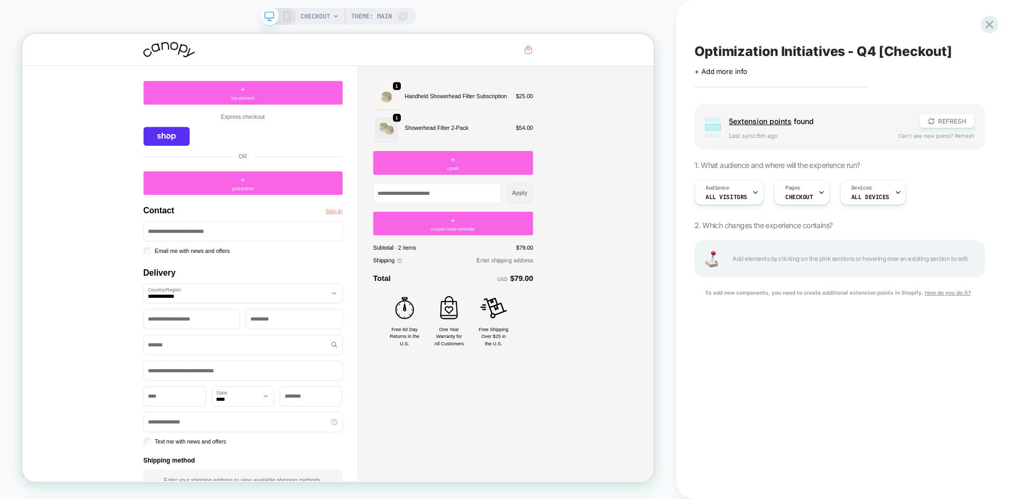
click at [803, 258] on span "Add elements by clicking on the pink sections or hovering over an existing sect…" at bounding box center [853, 259] width 241 height 12
drag, startPoint x: 777, startPoint y: 266, endPoint x: 778, endPoint y: 249, distance: 16.9
click at [778, 249] on div "Add elements by clicking on the pink sections or hovering over an existing sect…" at bounding box center [840, 258] width 291 height 37
click at [585, 282] on div "+ coupon-code-reminder" at bounding box center [596, 287] width 213 height 32
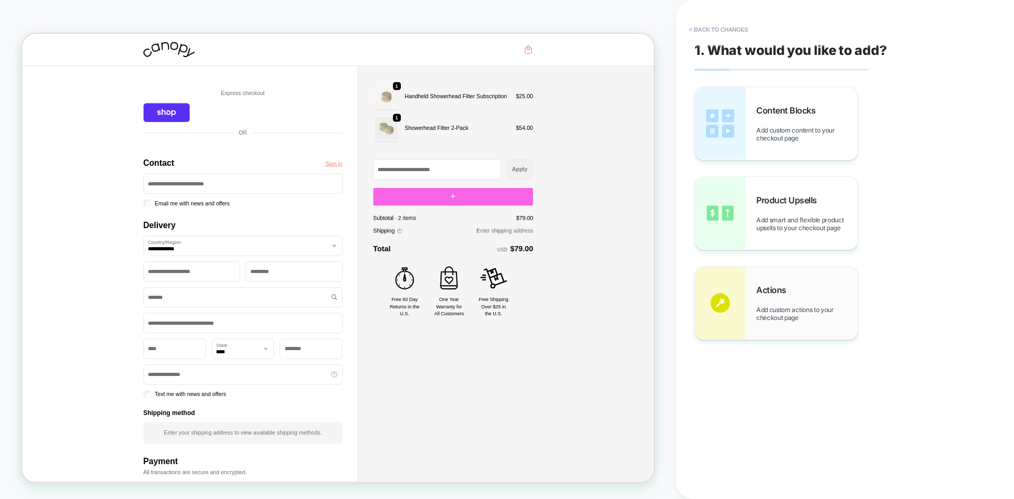
click at [773, 288] on span "Actions" at bounding box center [773, 290] width 35 height 11
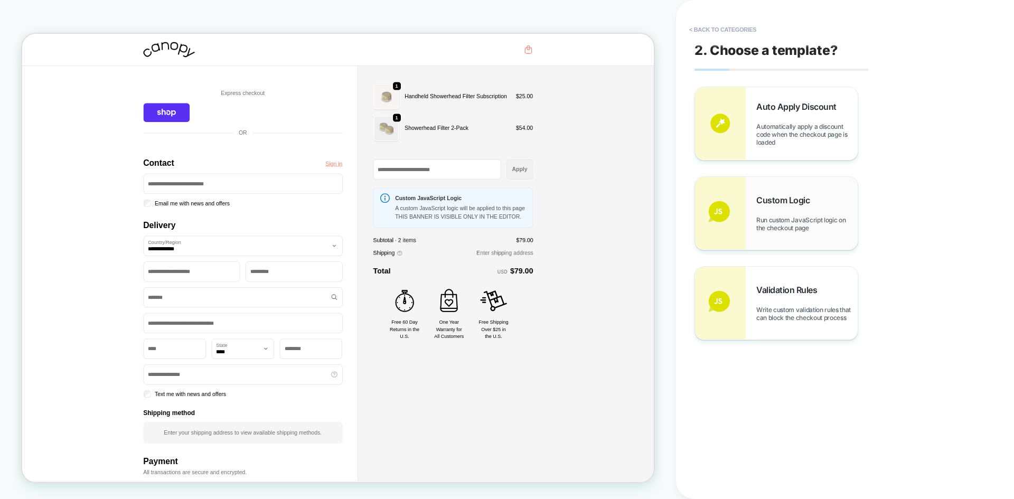
click at [782, 199] on span "Custom Logic" at bounding box center [785, 200] width 59 height 11
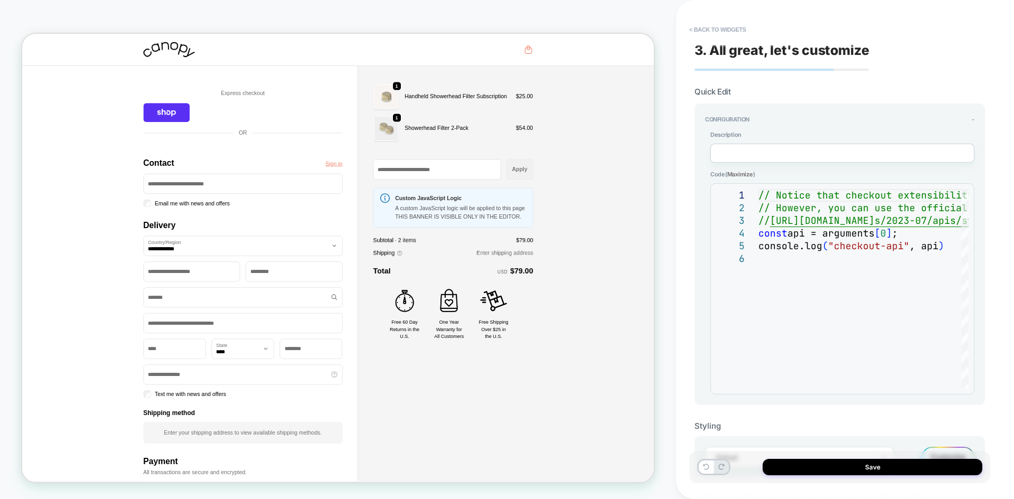
scroll to position [32, 0]
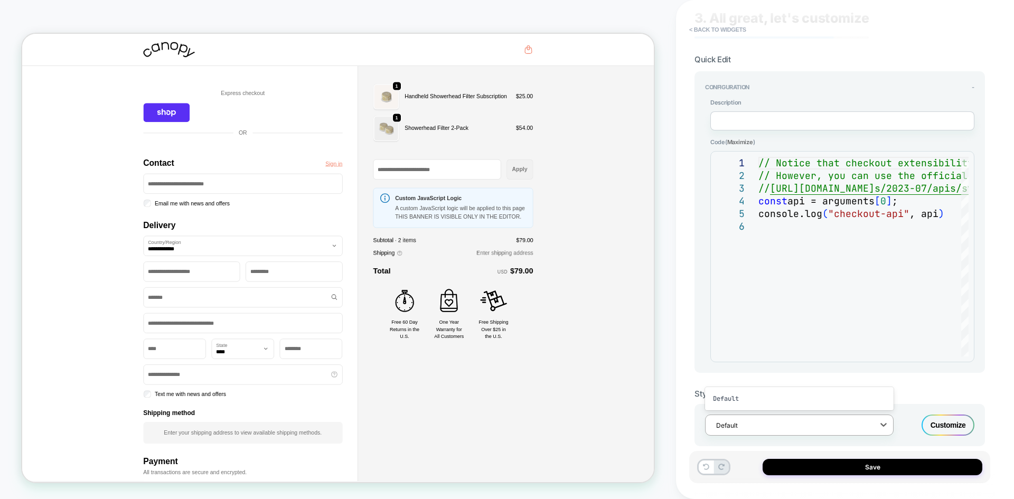
click at [809, 428] on div at bounding box center [792, 425] width 153 height 10
click at [931, 424] on div "Customize" at bounding box center [948, 425] width 53 height 21
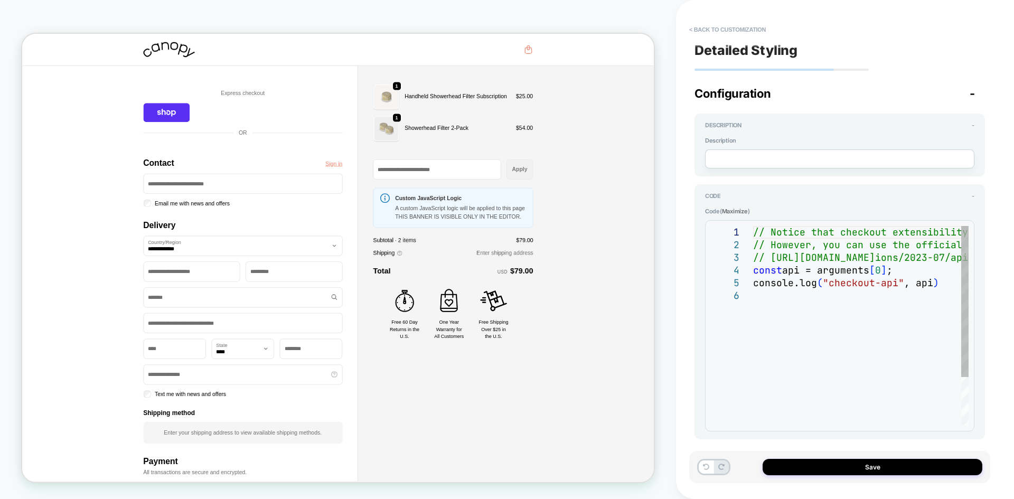
scroll to position [0, 0]
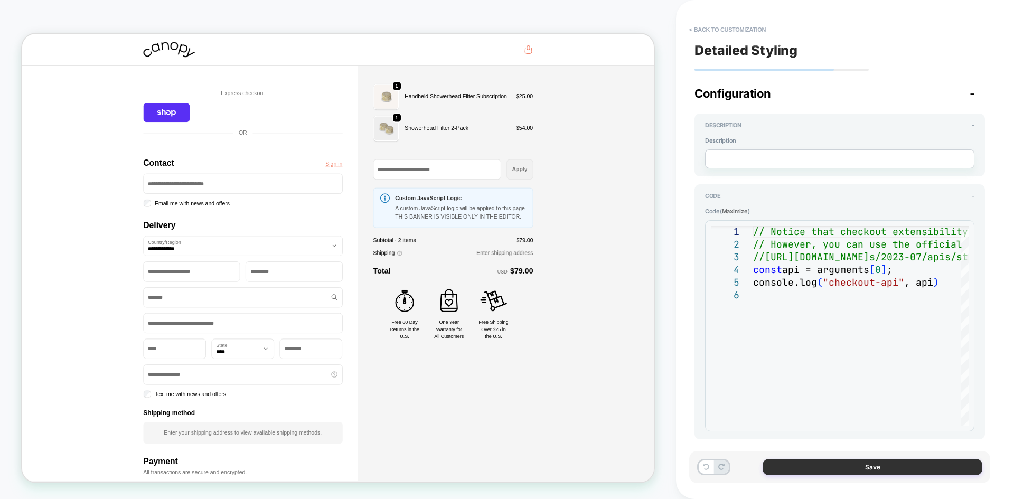
click at [871, 464] on button "Save" at bounding box center [873, 467] width 220 height 16
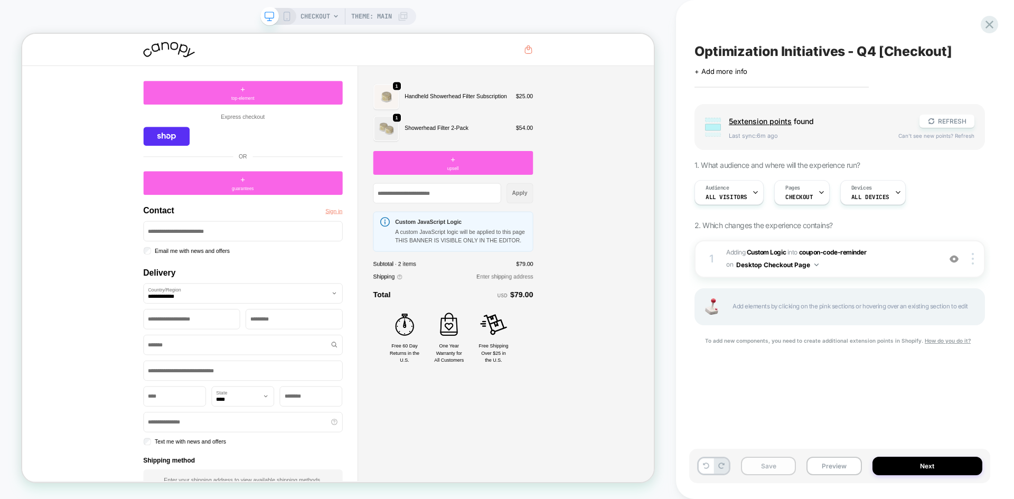
click at [776, 462] on button "Save" at bounding box center [768, 466] width 55 height 18
click at [815, 263] on button "Desktop Checkout Page" at bounding box center [777, 264] width 82 height 13
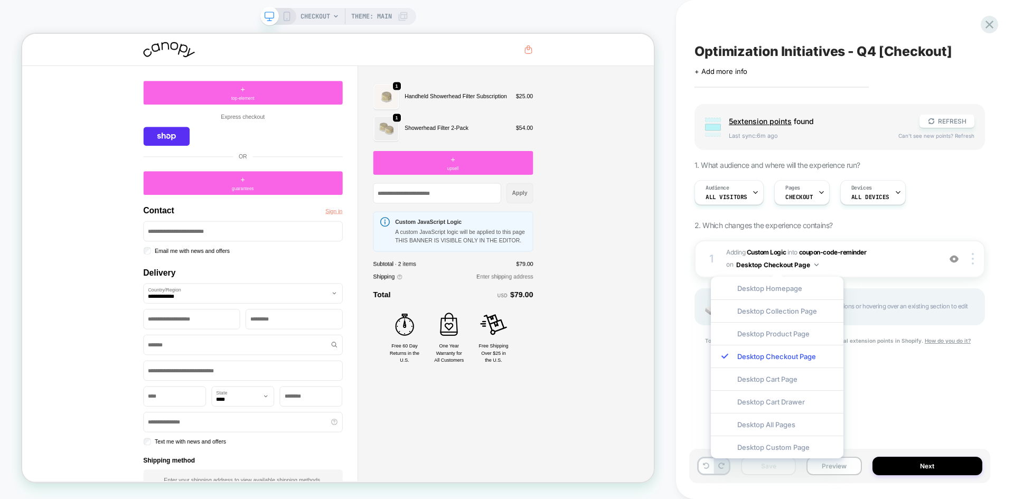
click at [877, 384] on div "Optimization Initiatives - Q4 [Checkout] Click to edit experience details + Add…" at bounding box center [839, 250] width 301 height 478
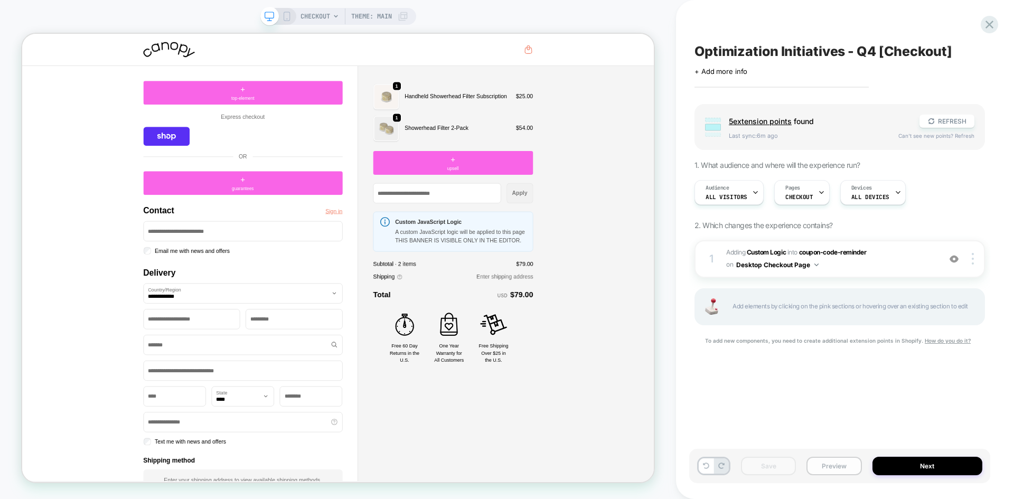
click at [832, 463] on button "Preview" at bounding box center [834, 466] width 55 height 18
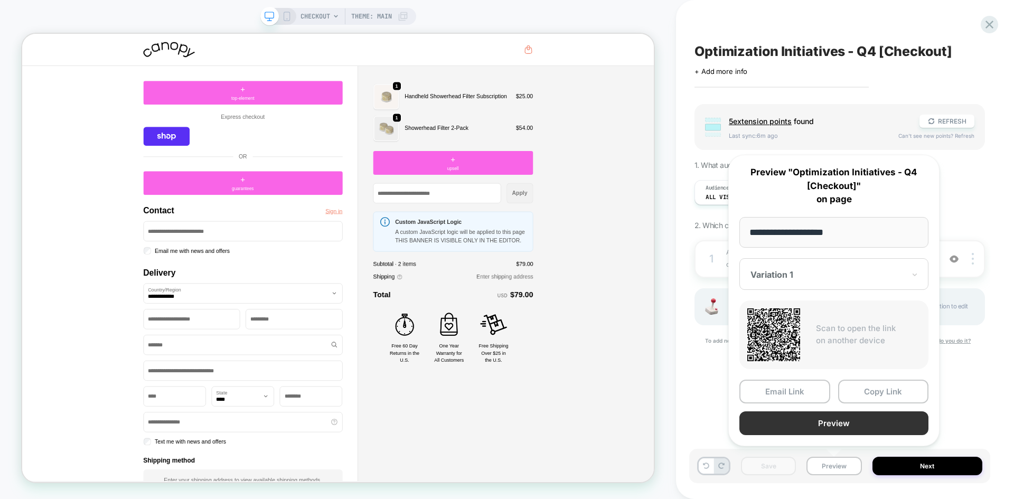
click at [831, 419] on button "Preview" at bounding box center [834, 423] width 189 height 24
